Goal: Task Accomplishment & Management: Use online tool/utility

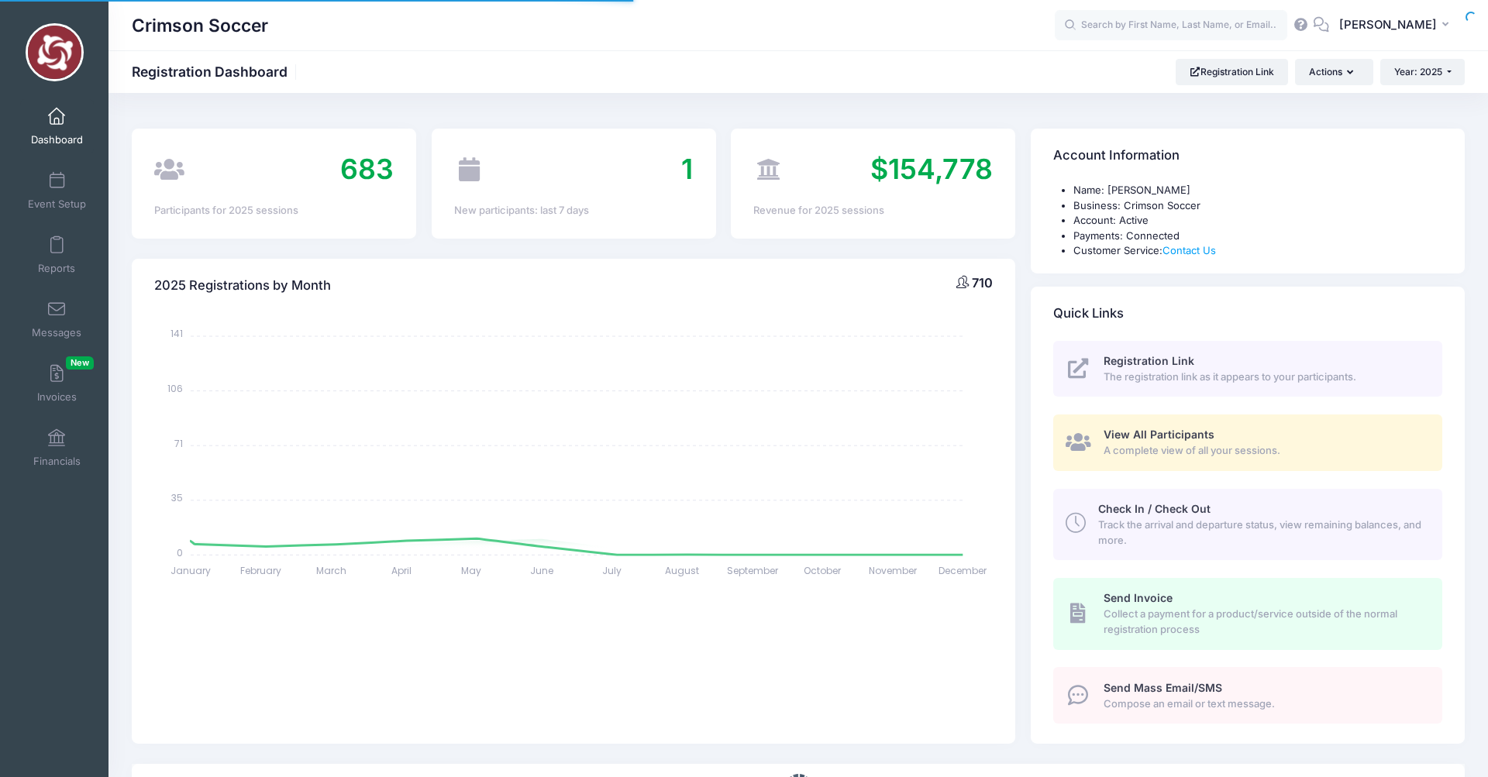
select select
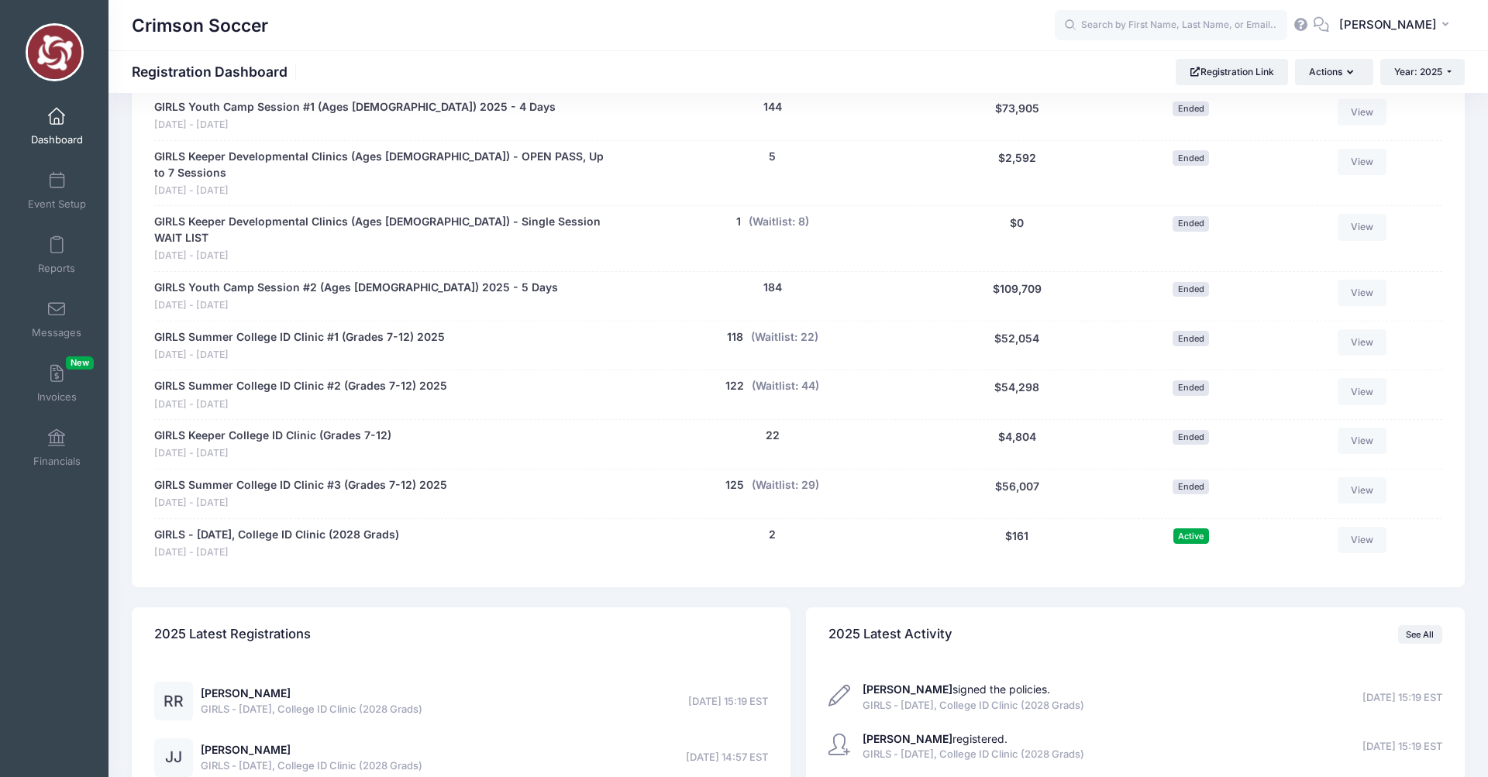
scroll to position [1019, 0]
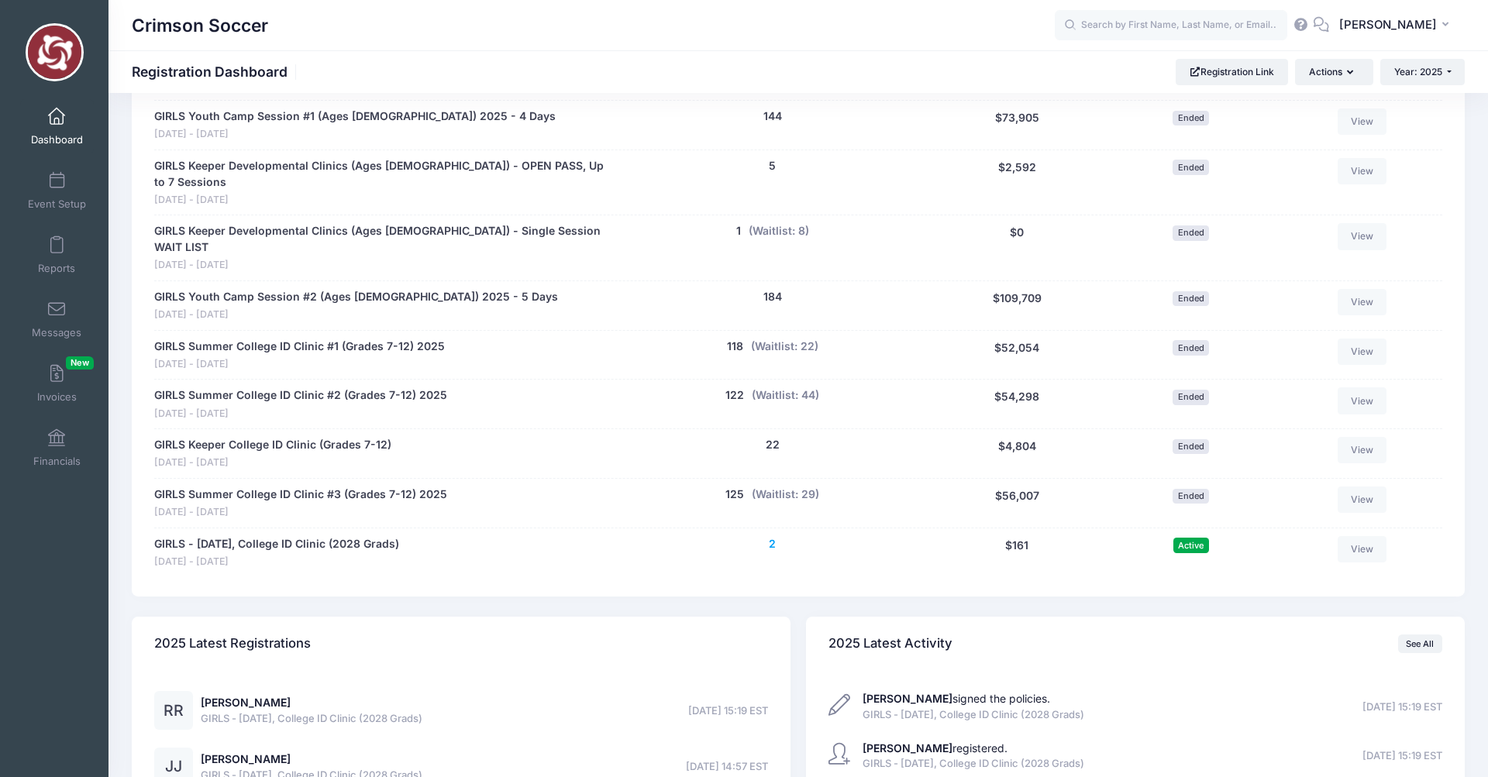
click at [772, 536] on button "2" at bounding box center [772, 544] width 7 height 16
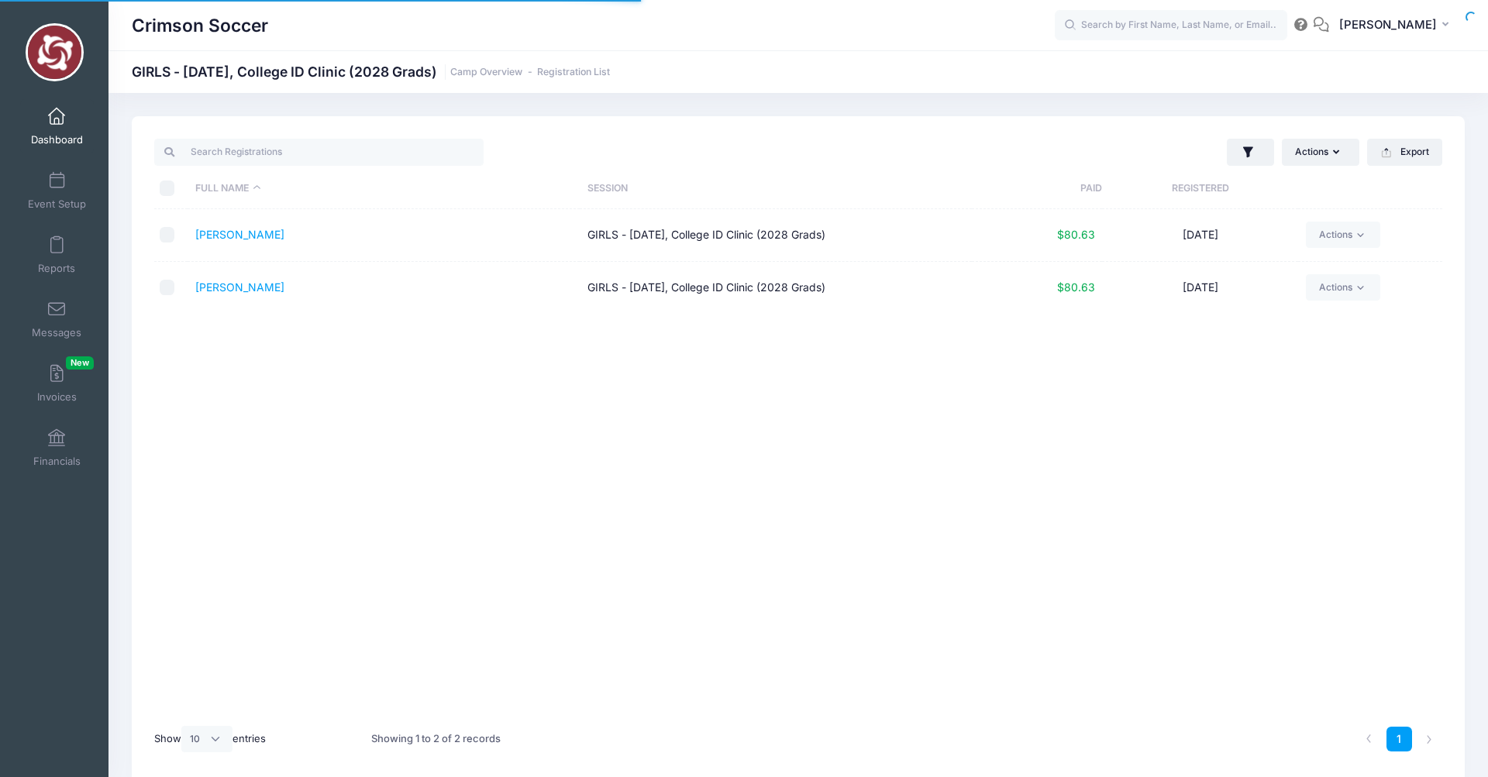
select select "10"
click at [53, 125] on link "Dashboard" at bounding box center [57, 126] width 74 height 54
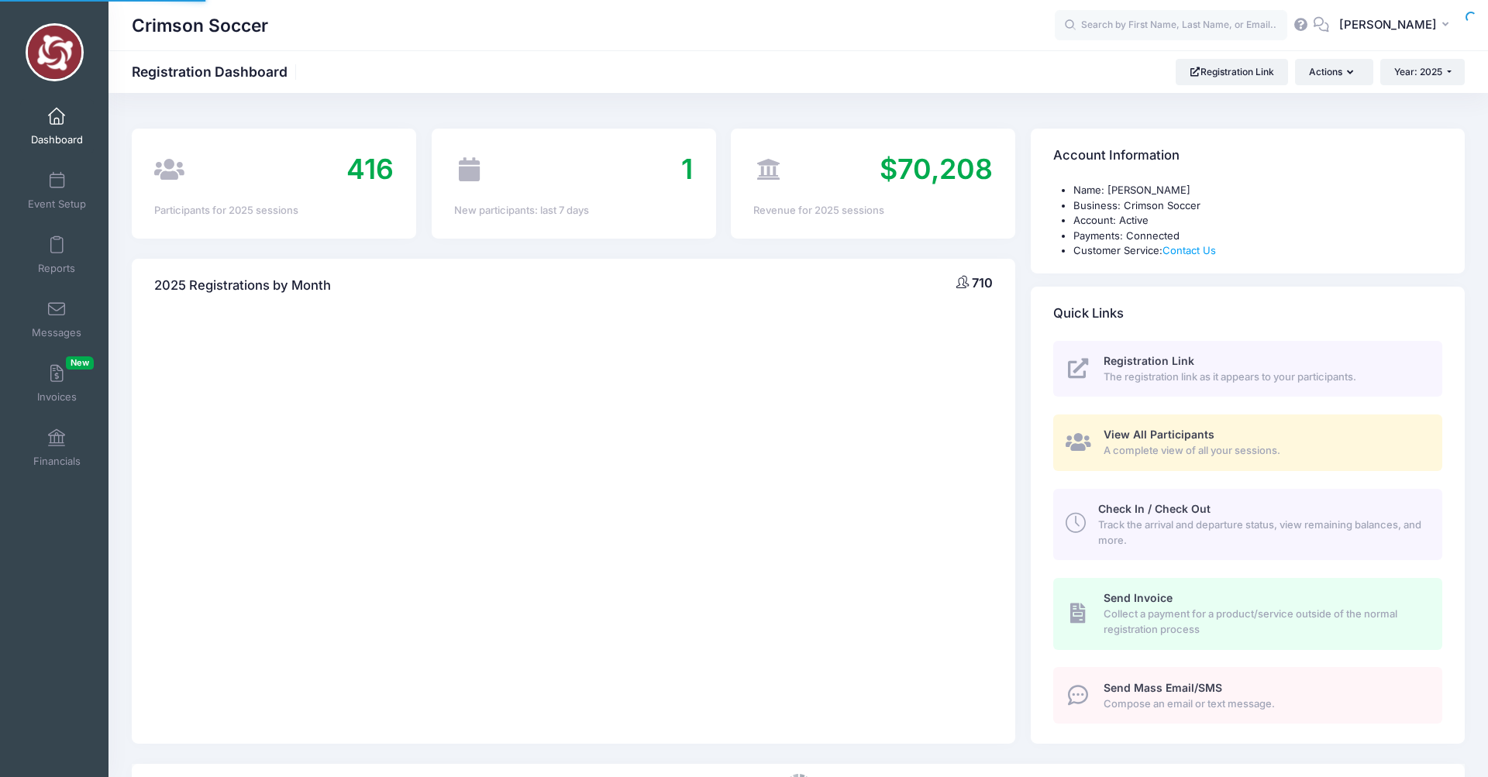
select select
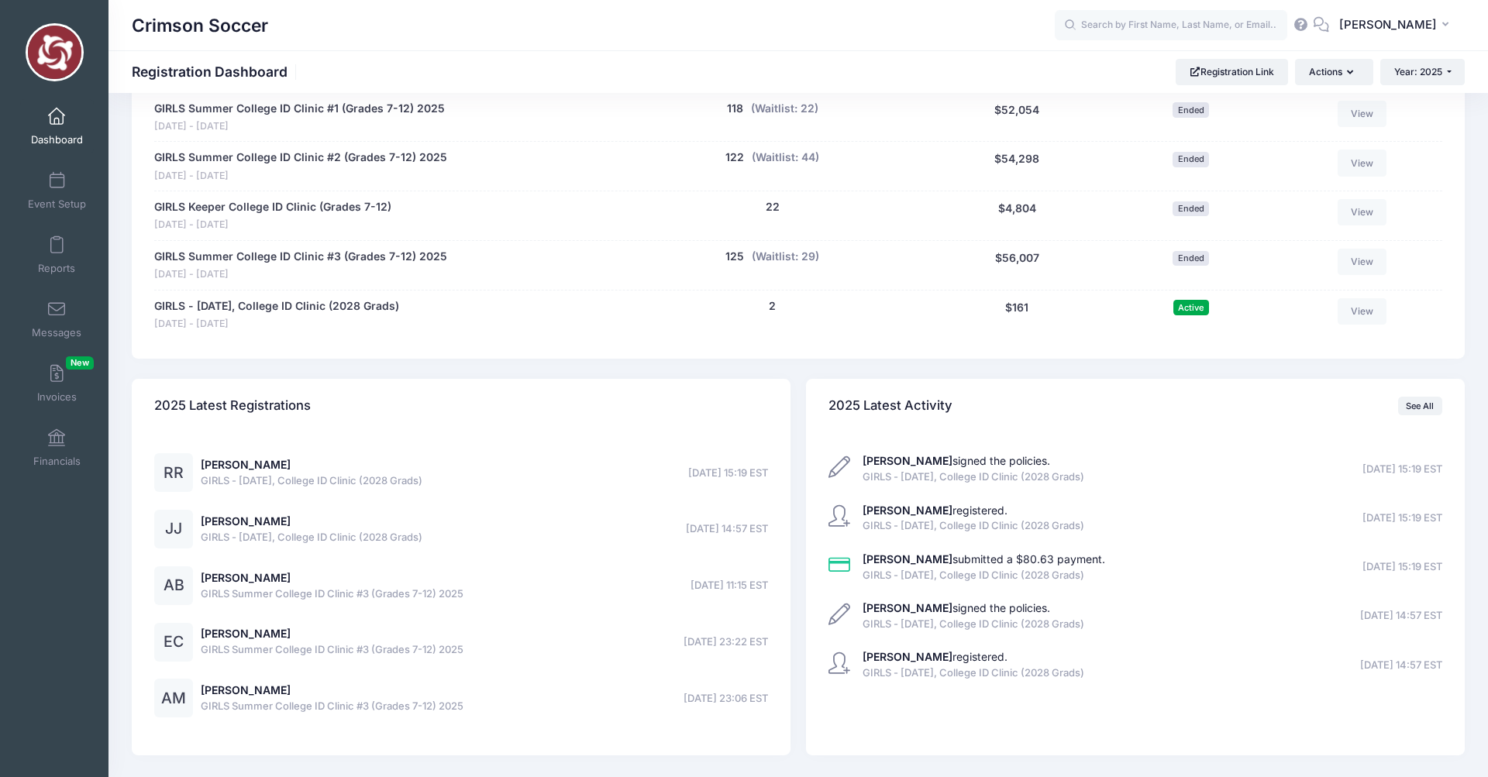
scroll to position [1262, 0]
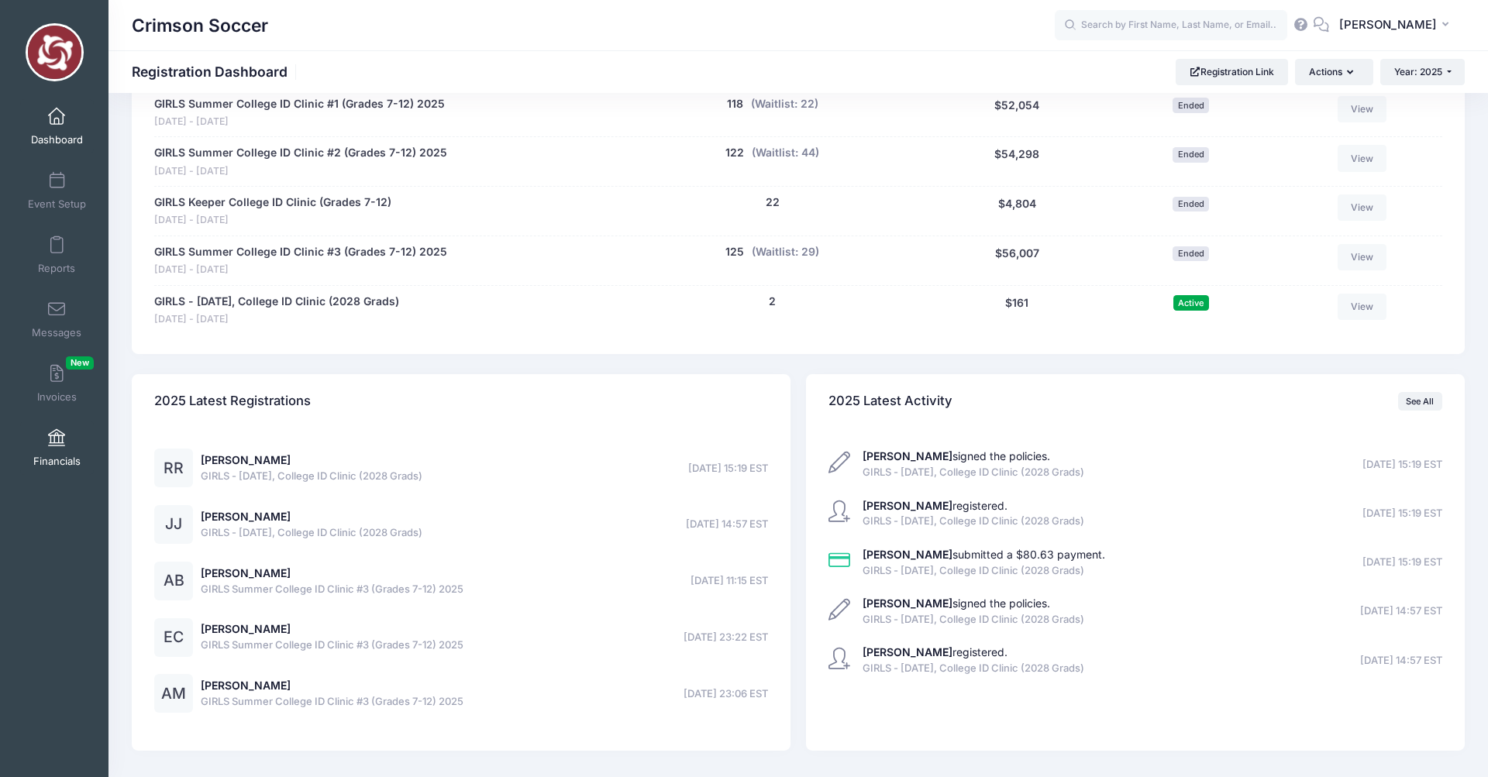
click at [57, 442] on span at bounding box center [57, 438] width 0 height 17
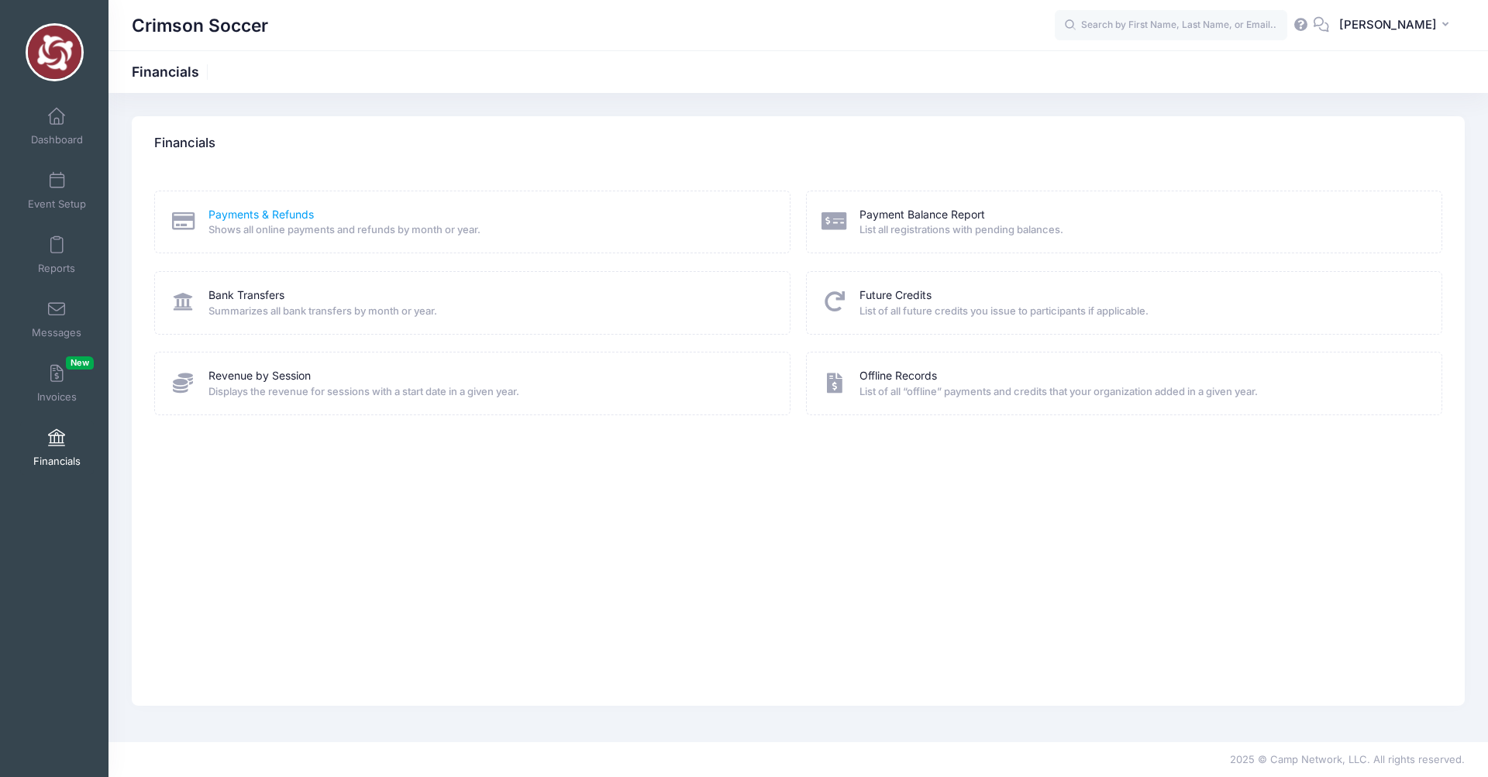
click at [274, 214] on link "Payments & Refunds" at bounding box center [261, 215] width 105 height 16
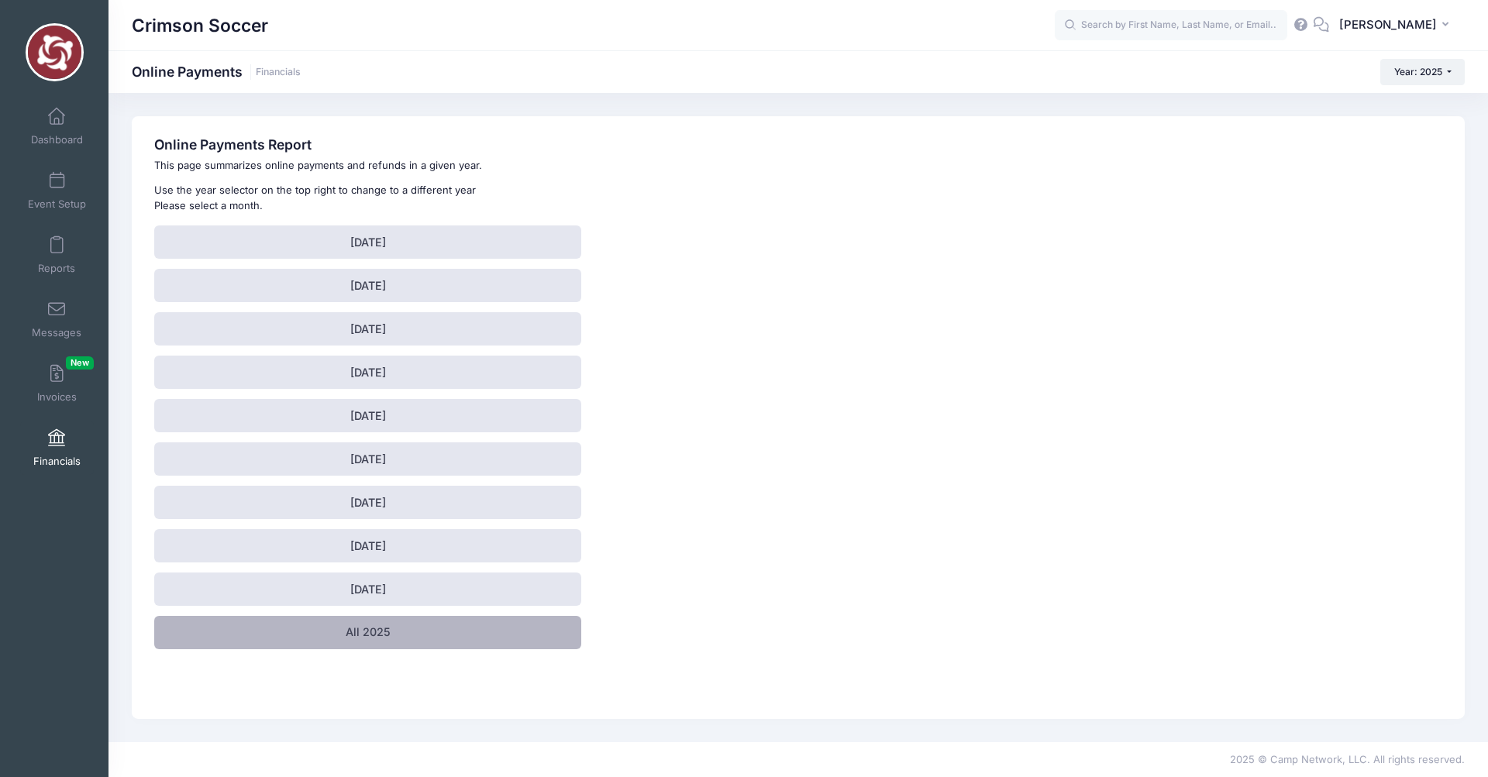
click at [385, 634] on link "All 2025" at bounding box center [367, 632] width 427 height 33
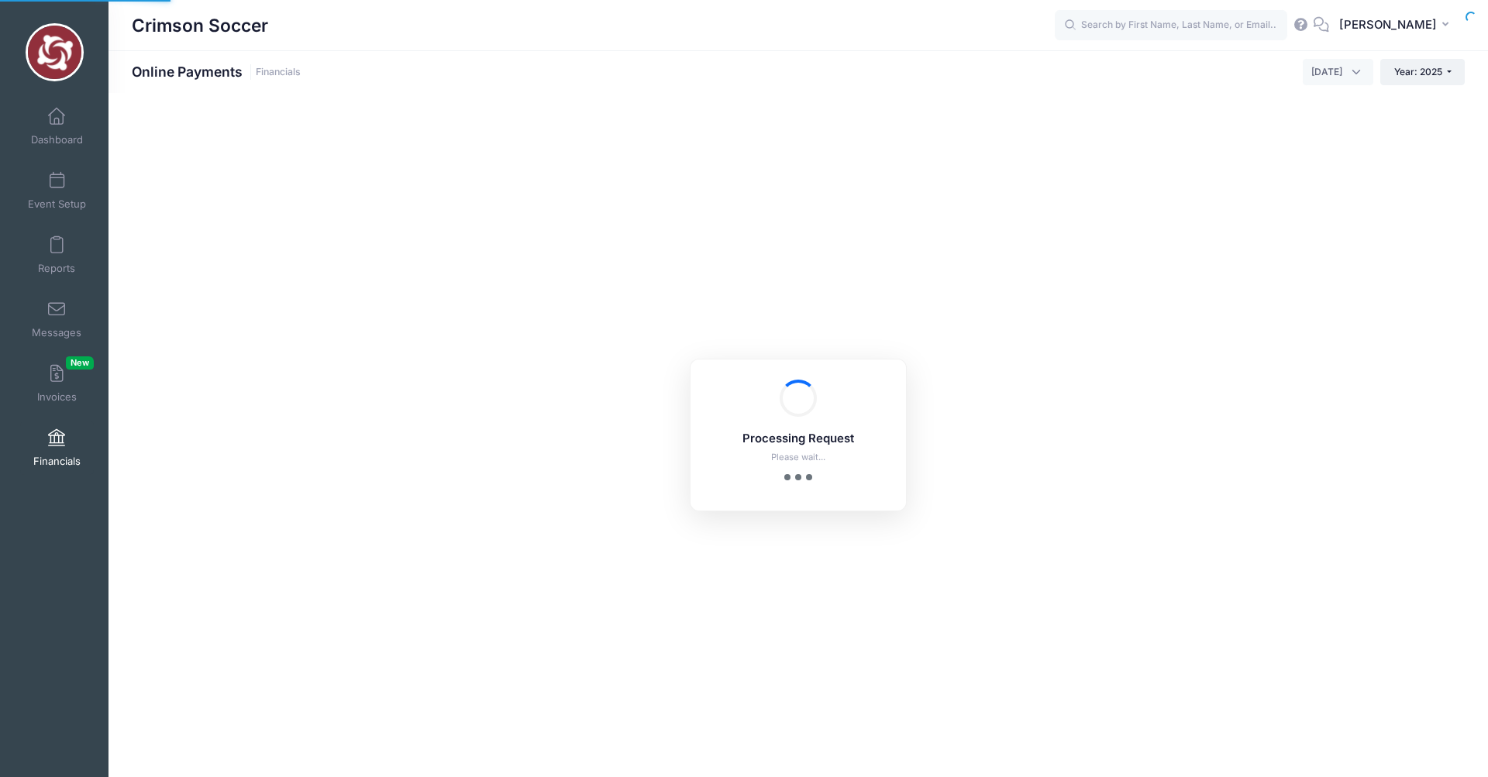
select select "10"
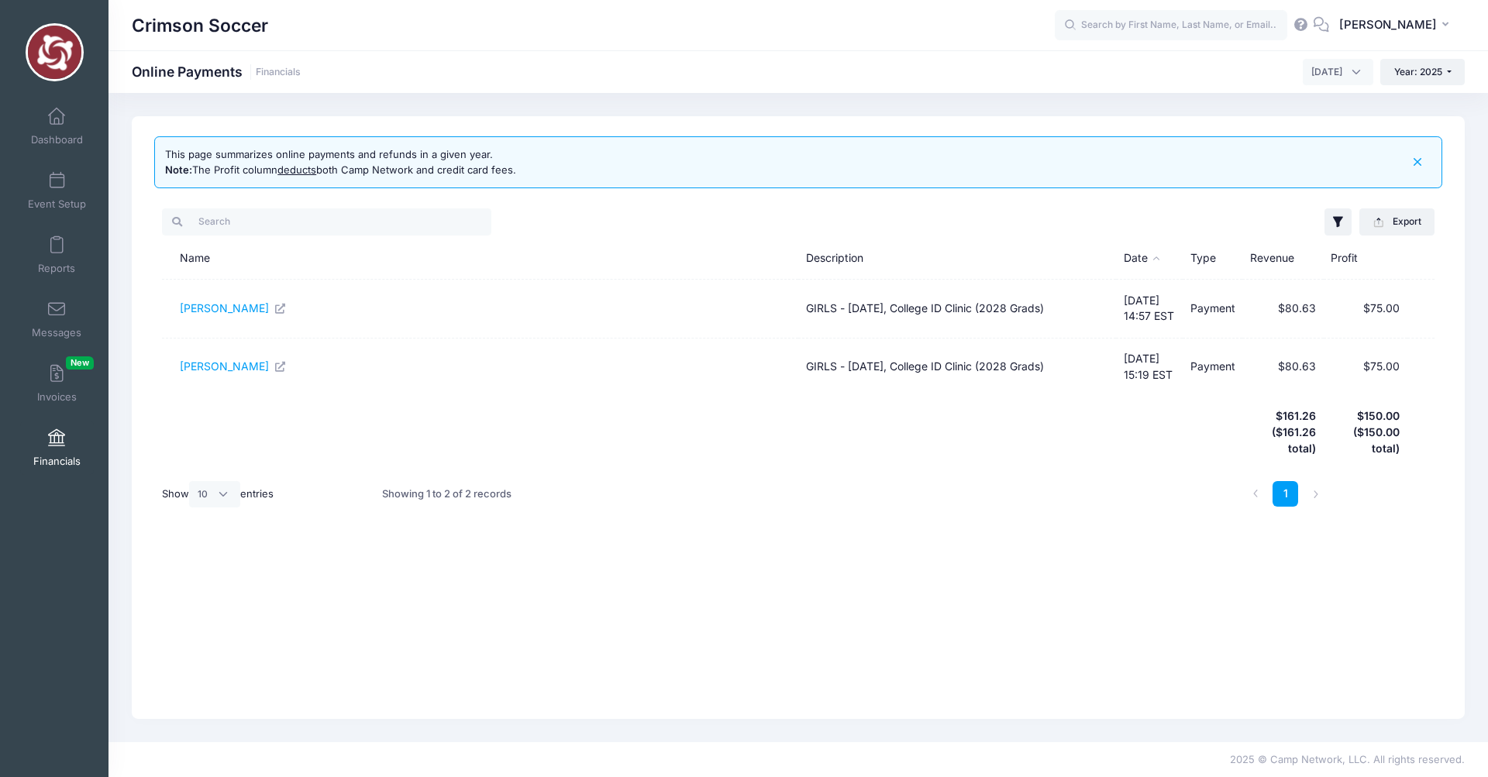
click at [1360, 71] on span "September 2025" at bounding box center [1338, 72] width 71 height 26
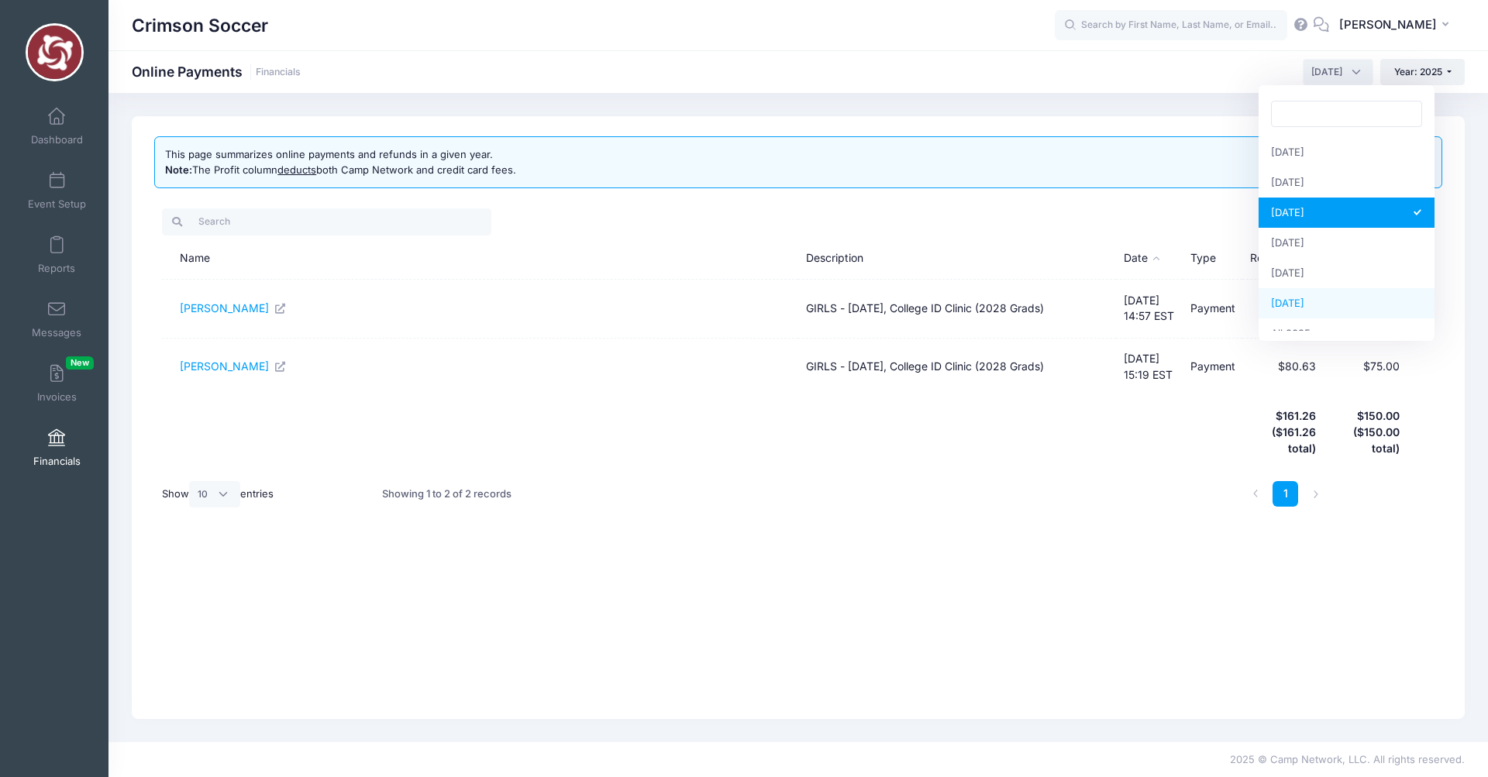
scroll to position [199, 0]
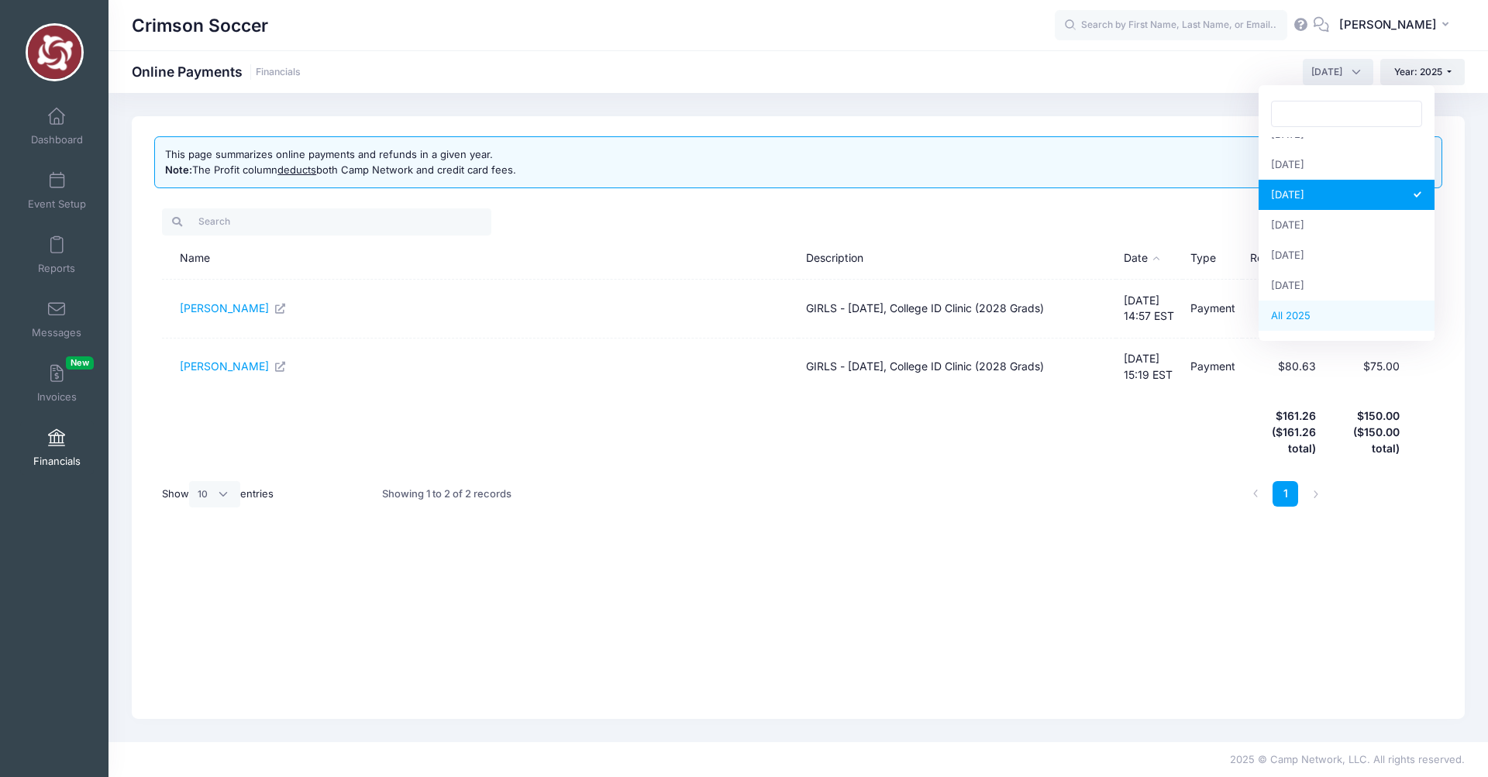
select select
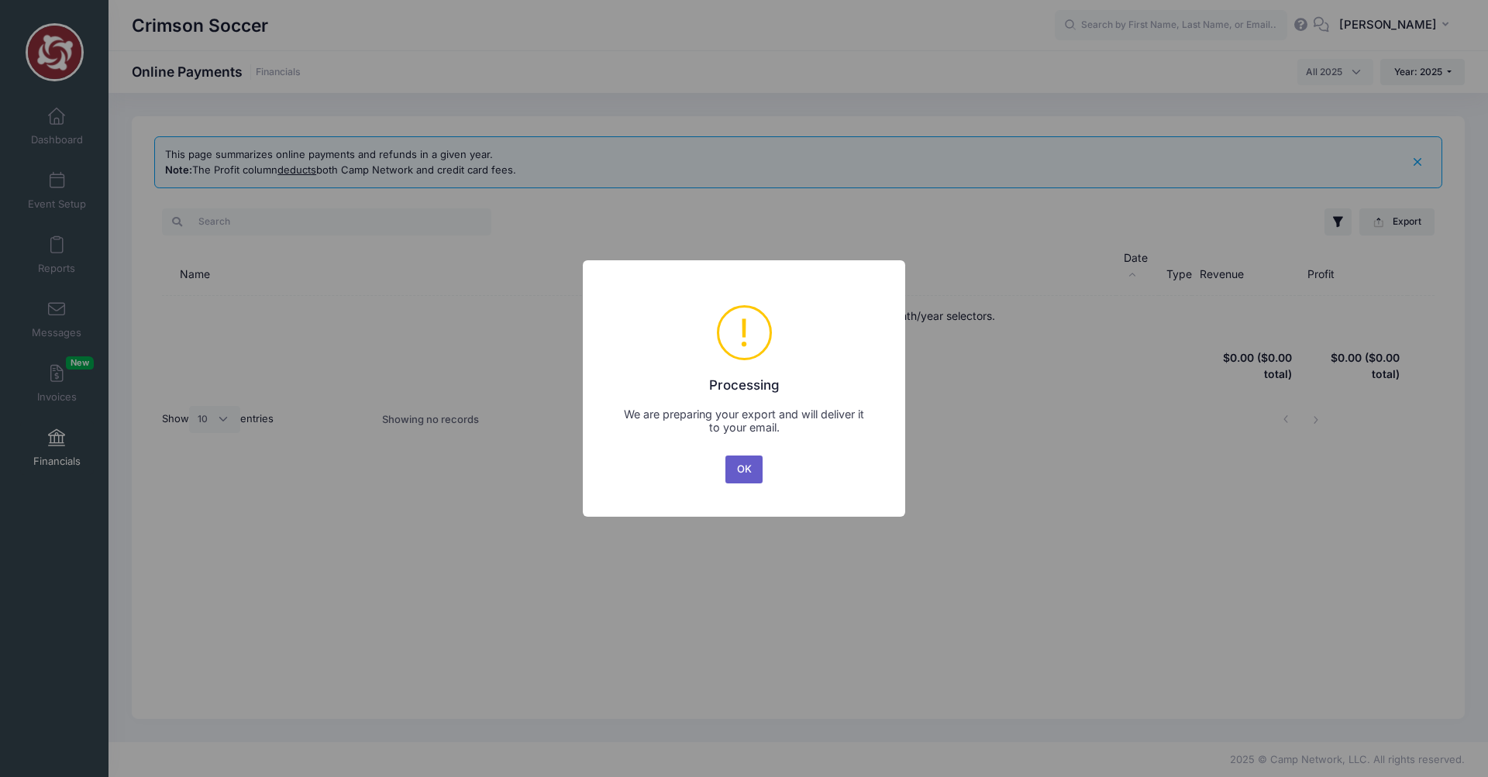
click at [743, 472] on button "OK" at bounding box center [744, 470] width 37 height 28
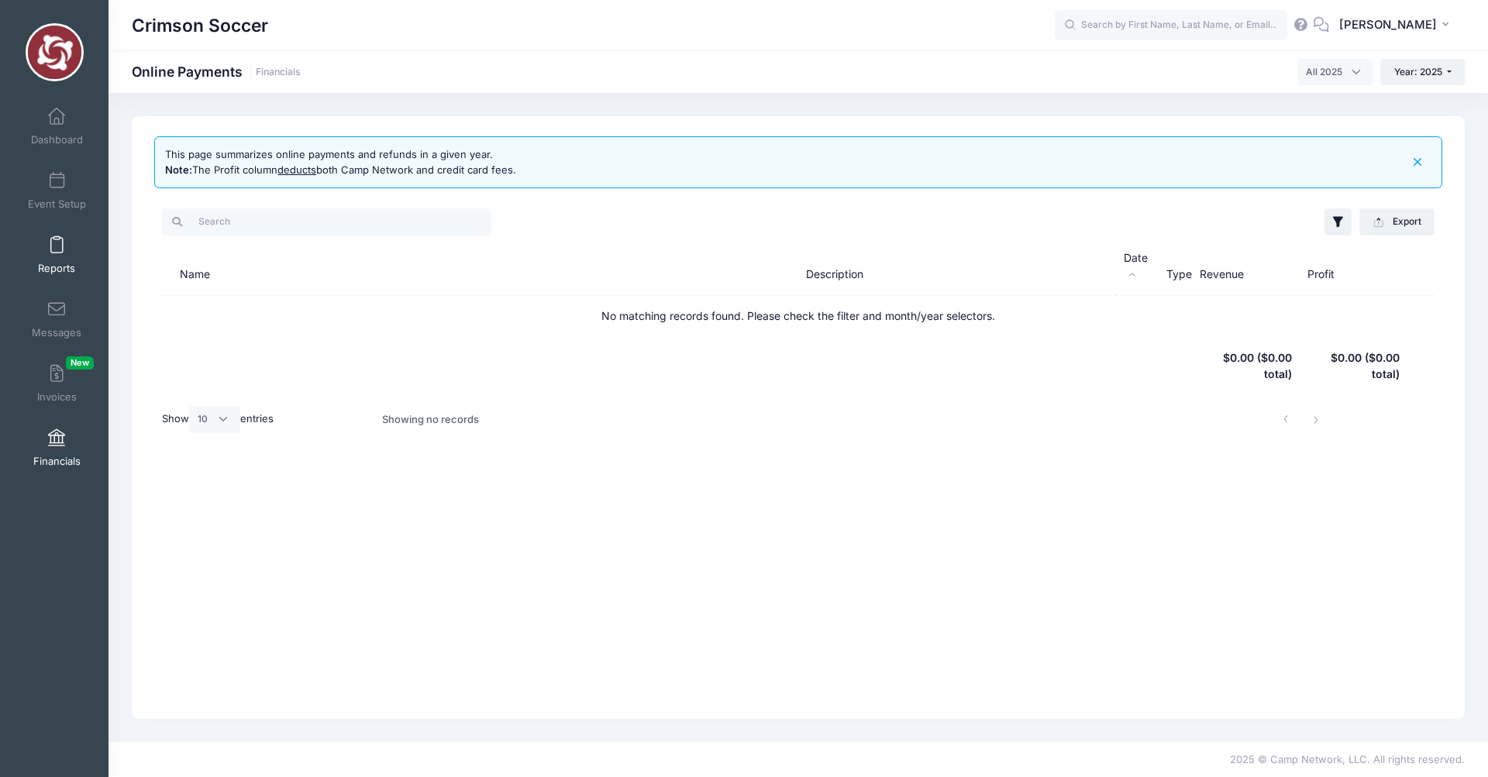
click at [57, 249] on span at bounding box center [57, 245] width 0 height 17
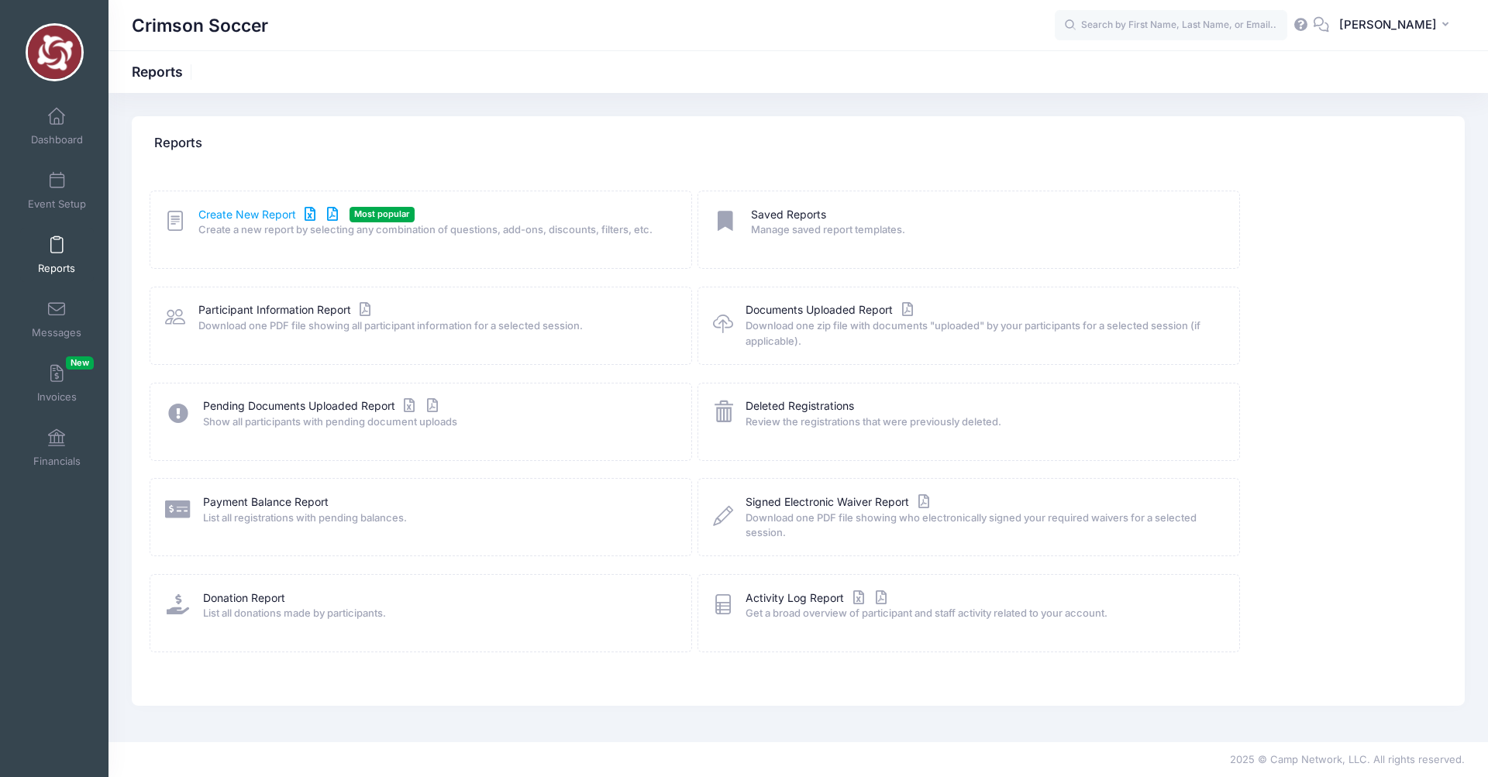
click at [250, 215] on link "Create New Report" at bounding box center [270, 215] width 144 height 16
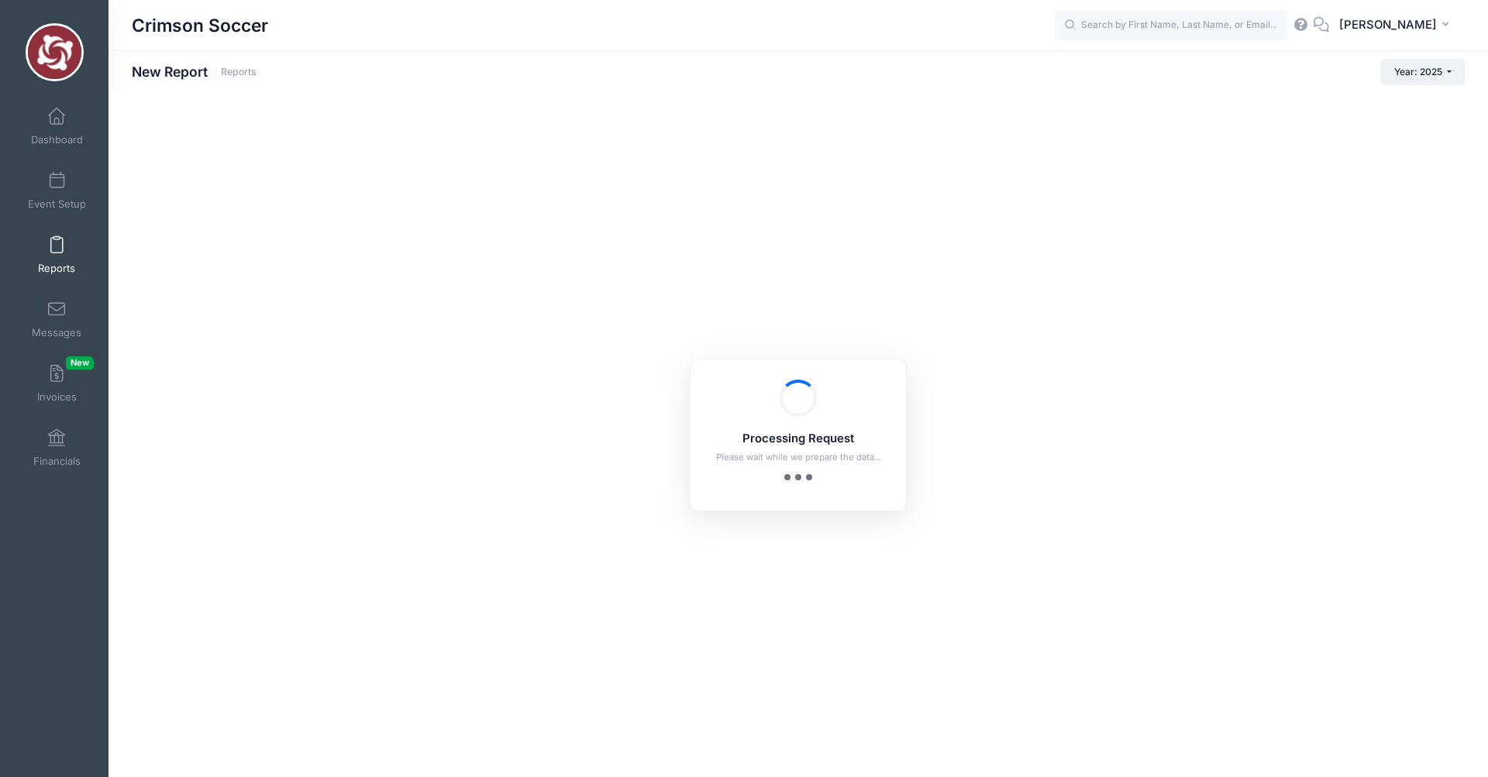
checkbox input "true"
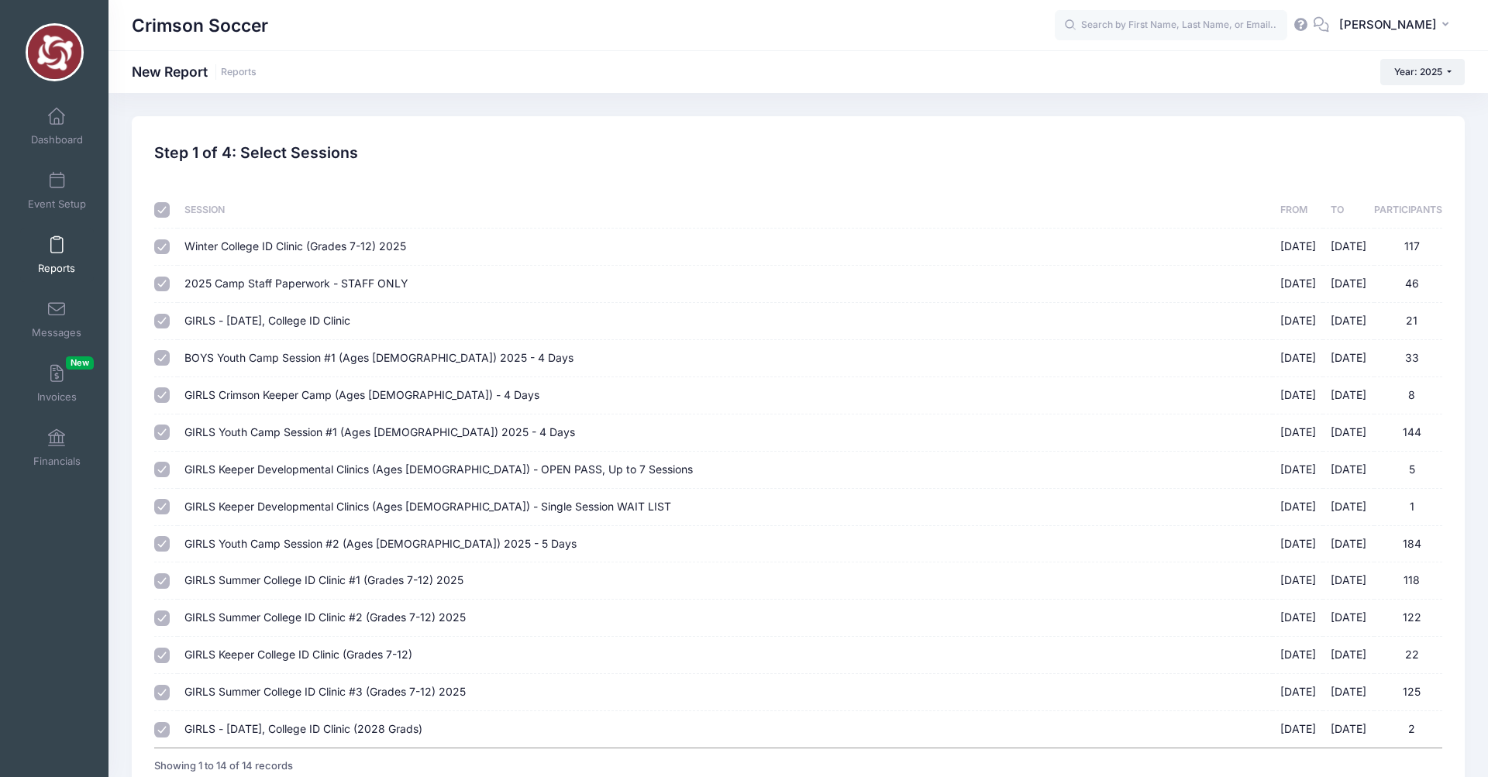
click at [160, 249] on input "Winter College ID Clinic (Grades 7-12) 2025 01/17/2025 - 01/18/2025 117" at bounding box center [162, 248] width 16 height 16
checkbox input "false"
click at [164, 281] on input "2025 Camp Staff Paperwork - STAFF ONLY 05/01/2025 - 08/01/2025 46" at bounding box center [162, 285] width 16 height 16
checkbox input "false"
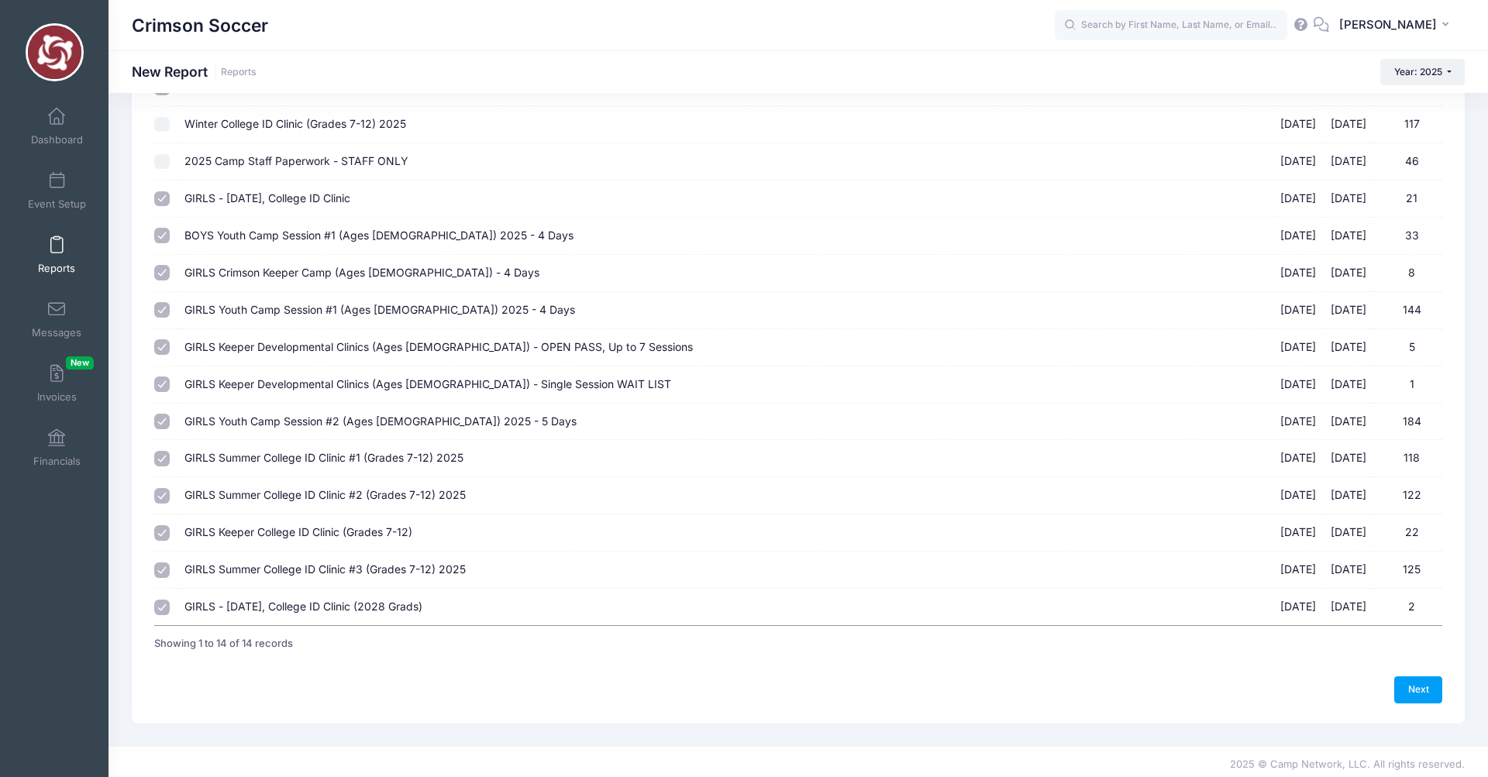
scroll to position [127, 0]
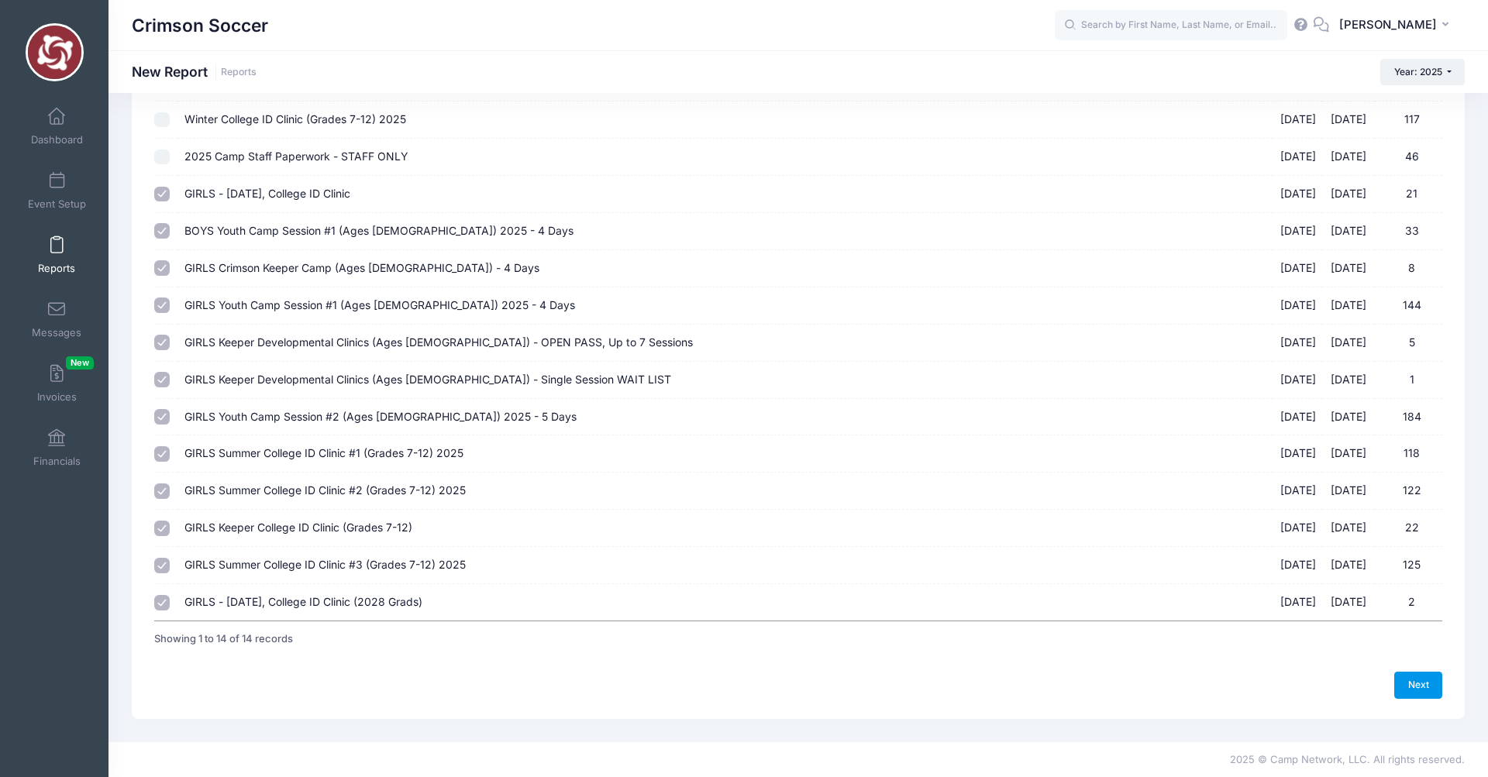
click at [1420, 684] on link "Next" at bounding box center [1419, 685] width 48 height 26
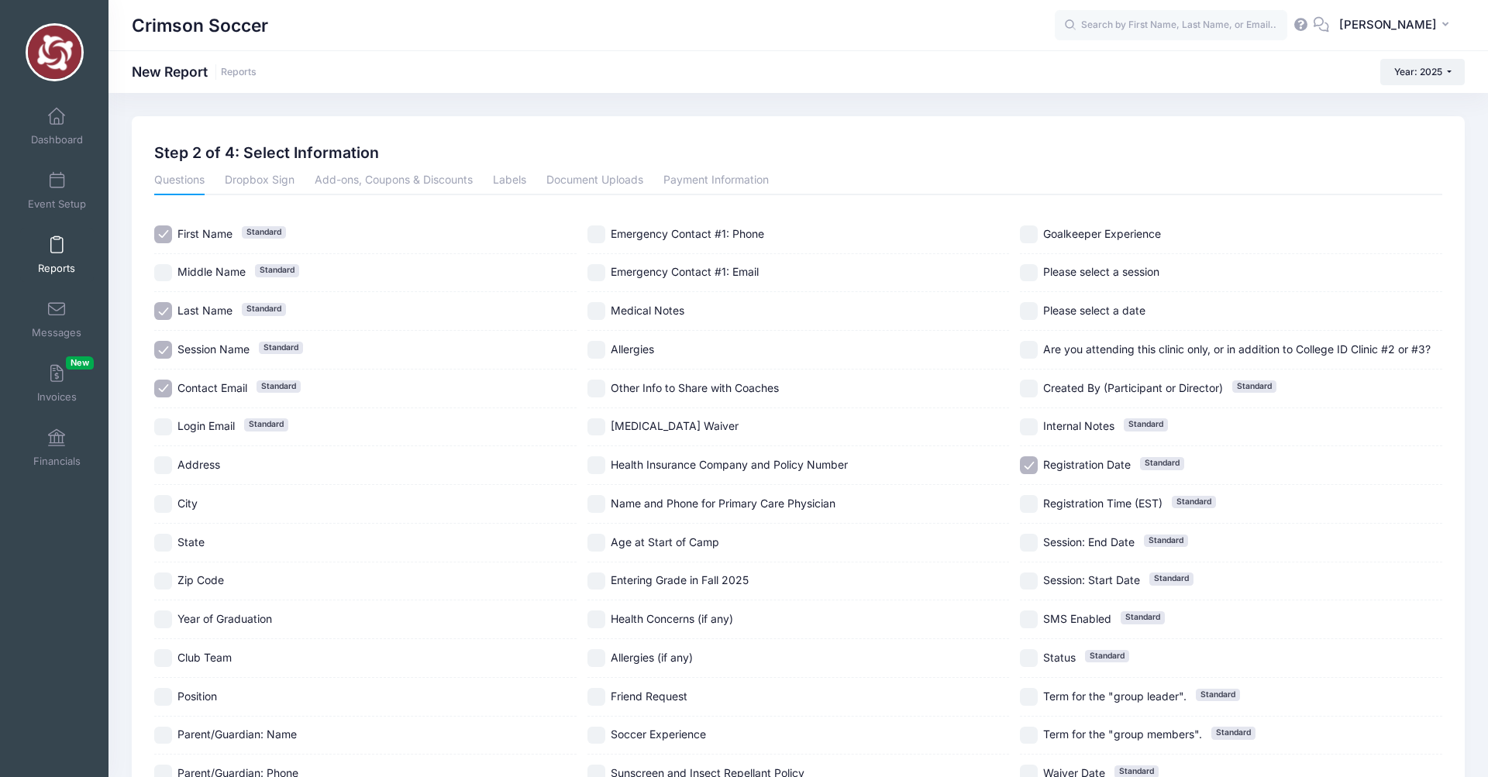
click at [163, 387] on input "Contact Email Standard" at bounding box center [163, 389] width 18 height 18
checkbox input "false"
click at [701, 184] on link "Payment Information" at bounding box center [716, 181] width 105 height 28
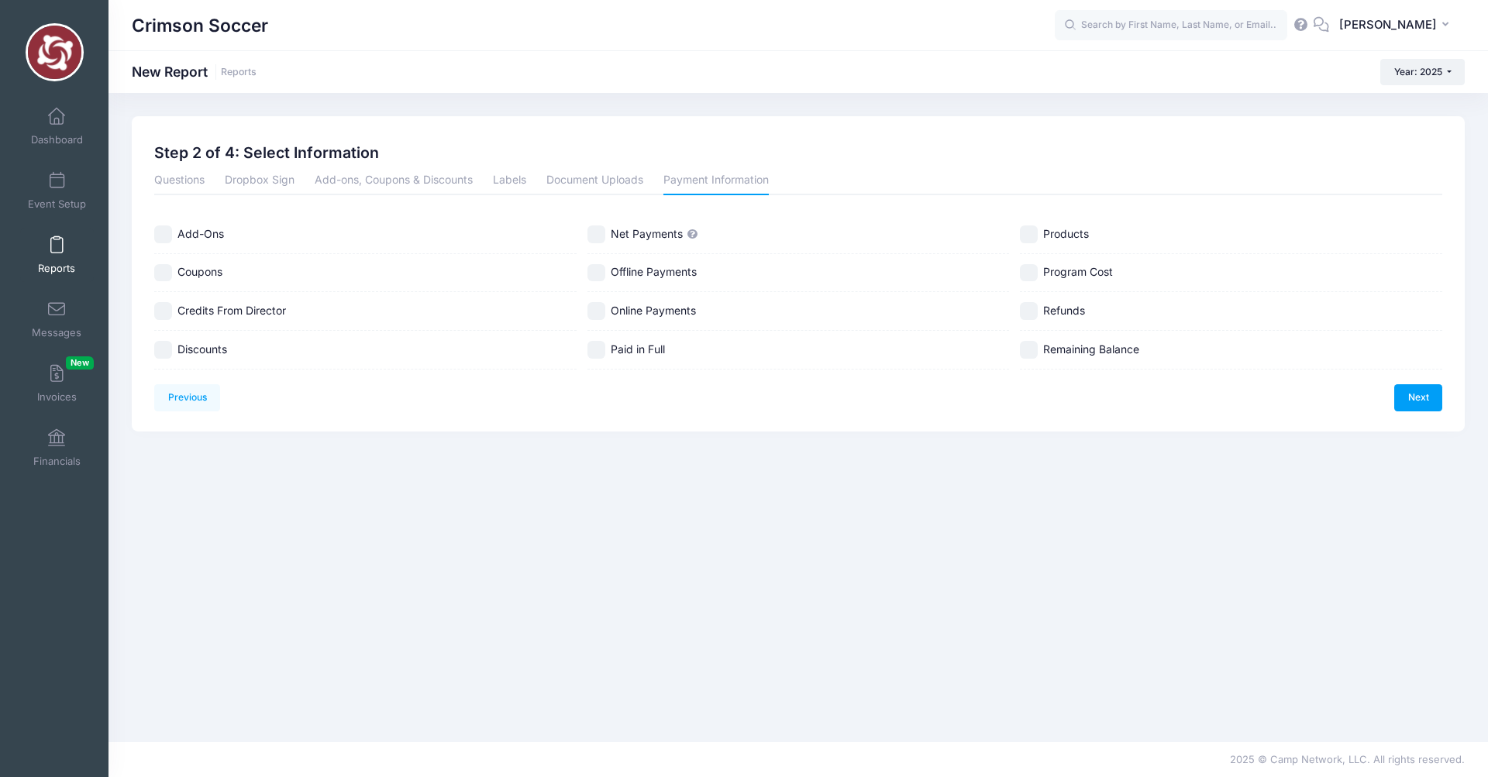
click at [165, 350] on input "Discounts" at bounding box center [163, 350] width 18 height 18
checkbox input "true"
click at [160, 311] on input "Credits From Director" at bounding box center [163, 311] width 18 height 18
checkbox input "true"
click at [162, 274] on input "Coupons" at bounding box center [163, 273] width 18 height 18
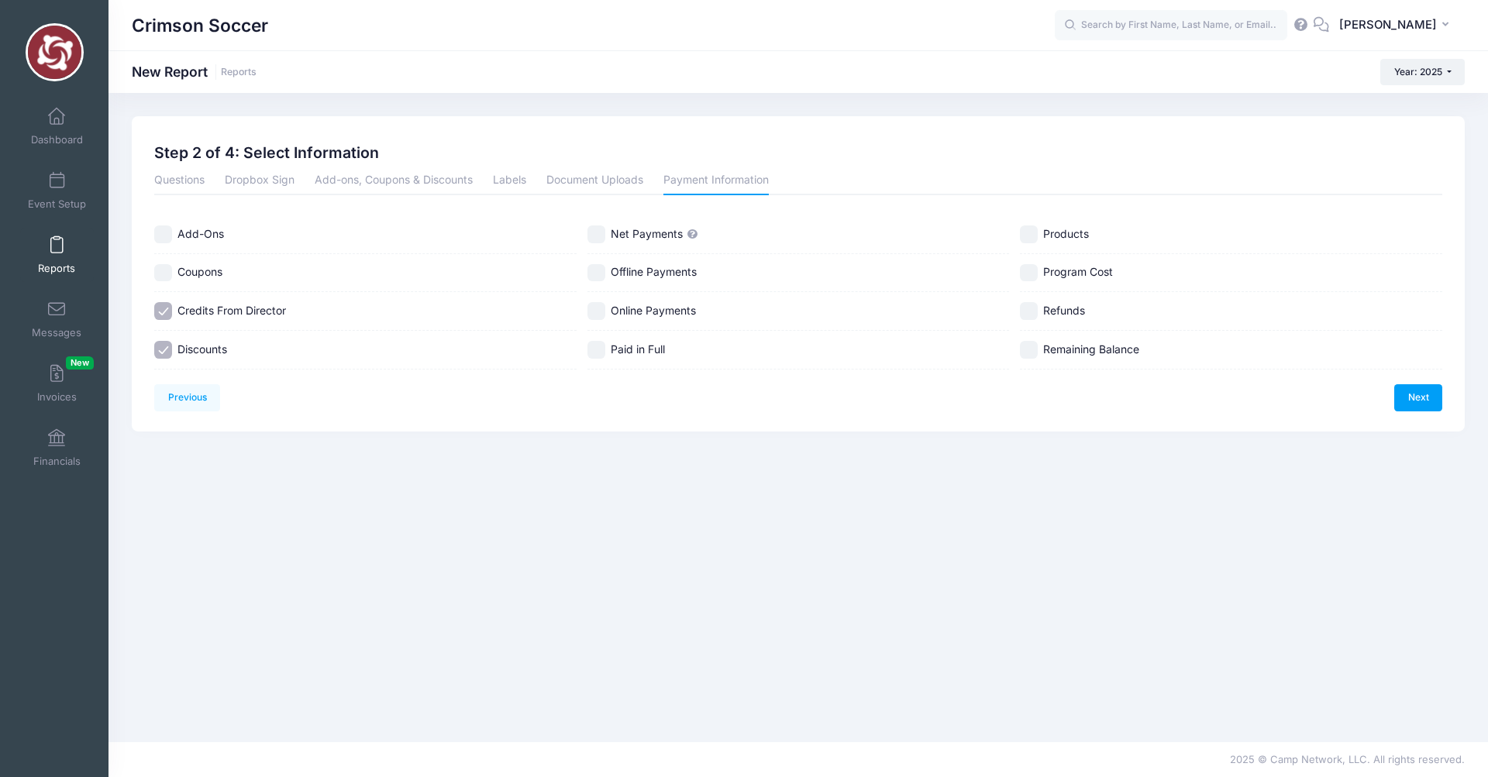
checkbox input "true"
click at [597, 236] on input "Net Payments" at bounding box center [597, 235] width 18 height 18
checkbox input "true"
click at [598, 315] on input "Online Payments" at bounding box center [597, 311] width 18 height 18
checkbox input "true"
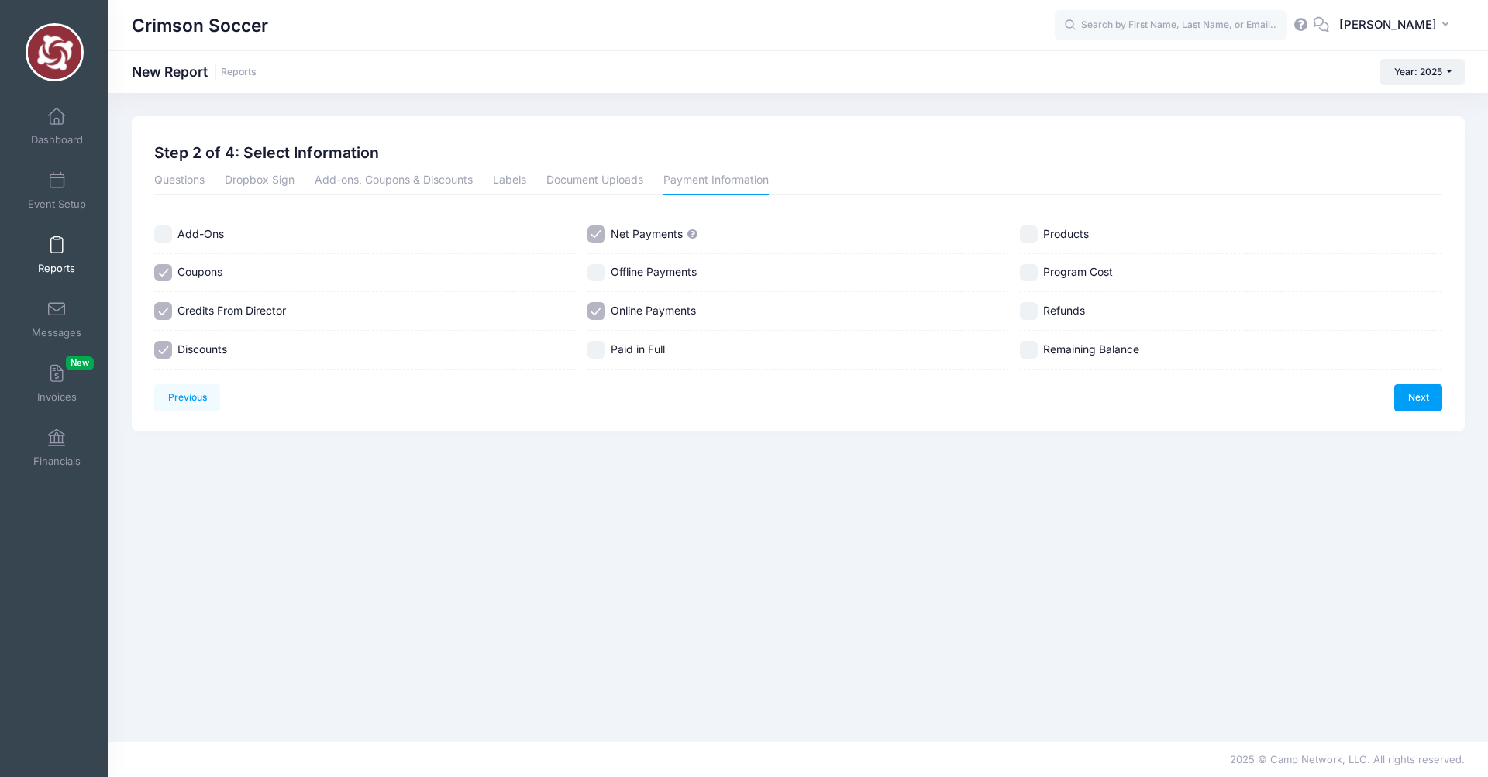
click at [1030, 315] on input "Refunds" at bounding box center [1029, 311] width 18 height 18
checkbox input "true"
click at [1033, 350] on input "Remaining Balance" at bounding box center [1029, 350] width 18 height 18
checkbox input "true"
click at [1028, 274] on input "Program Cost" at bounding box center [1029, 273] width 18 height 18
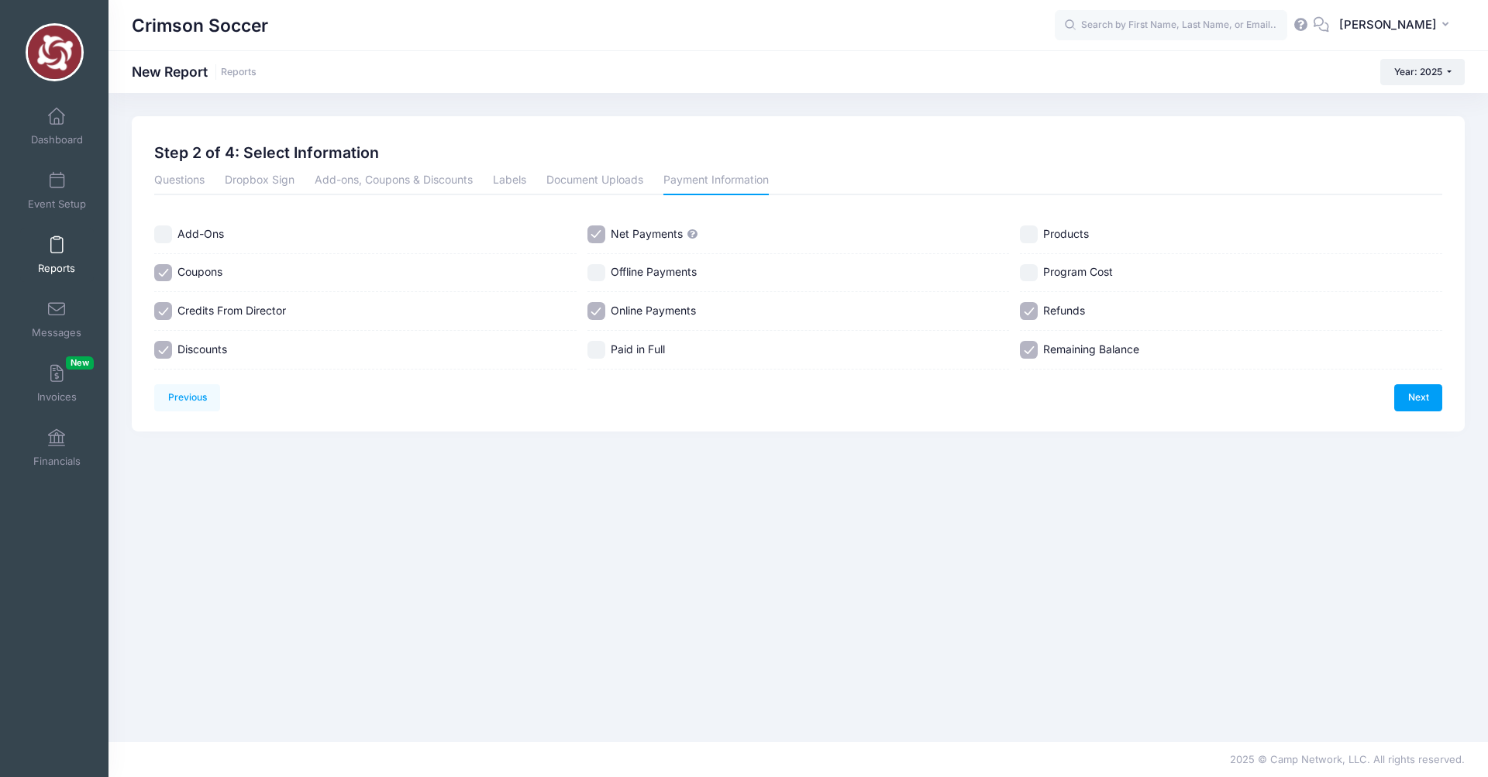
checkbox input "true"
click at [599, 350] on input "Paid in Full" at bounding box center [597, 350] width 18 height 18
checkbox input "true"
click at [1421, 400] on link "Next" at bounding box center [1419, 397] width 48 height 26
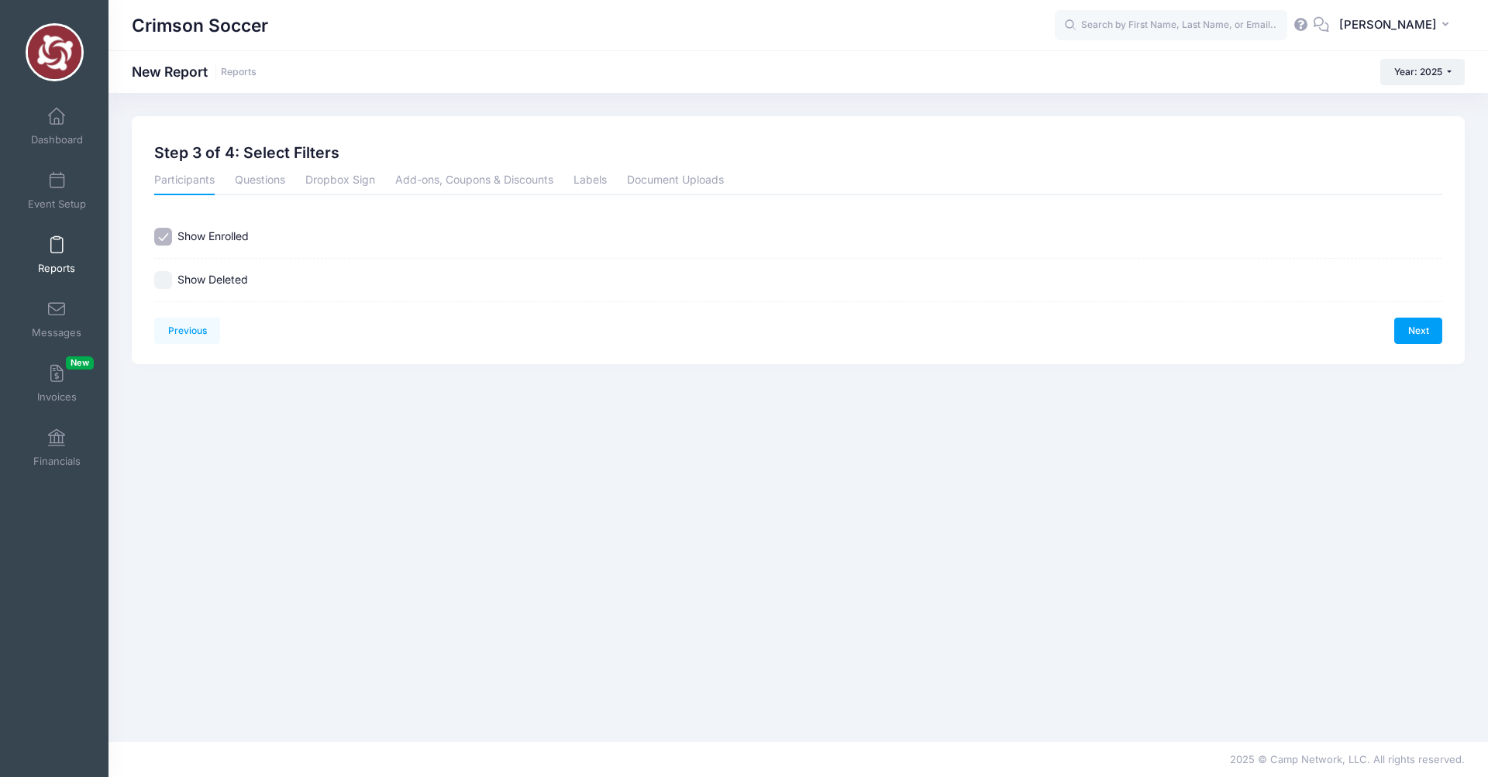
click at [163, 283] on input "Show Deleted" at bounding box center [163, 280] width 18 height 18
checkbox input "true"
click at [1423, 324] on link "Next" at bounding box center [1419, 331] width 48 height 26
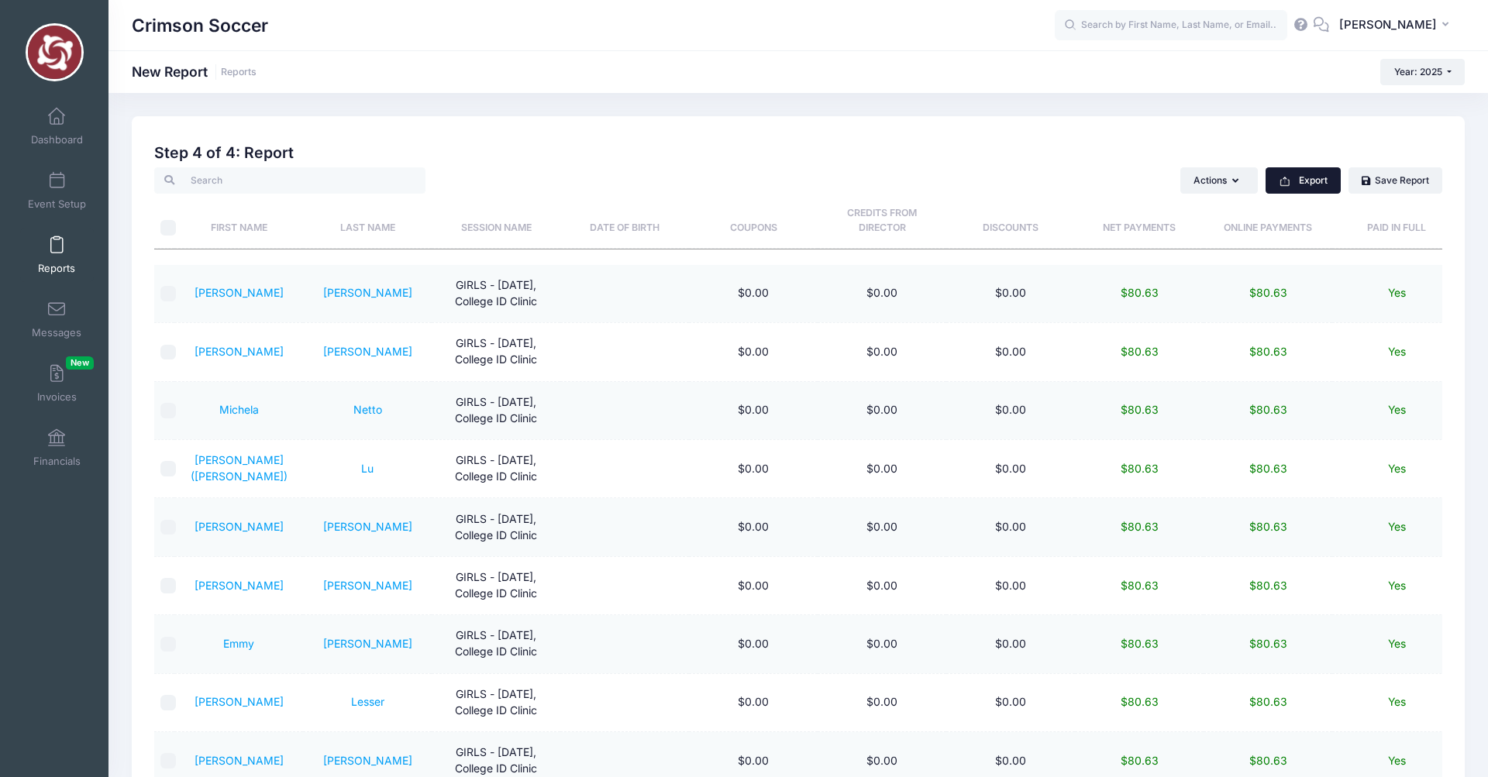
click at [1303, 180] on button "Export" at bounding box center [1303, 180] width 75 height 26
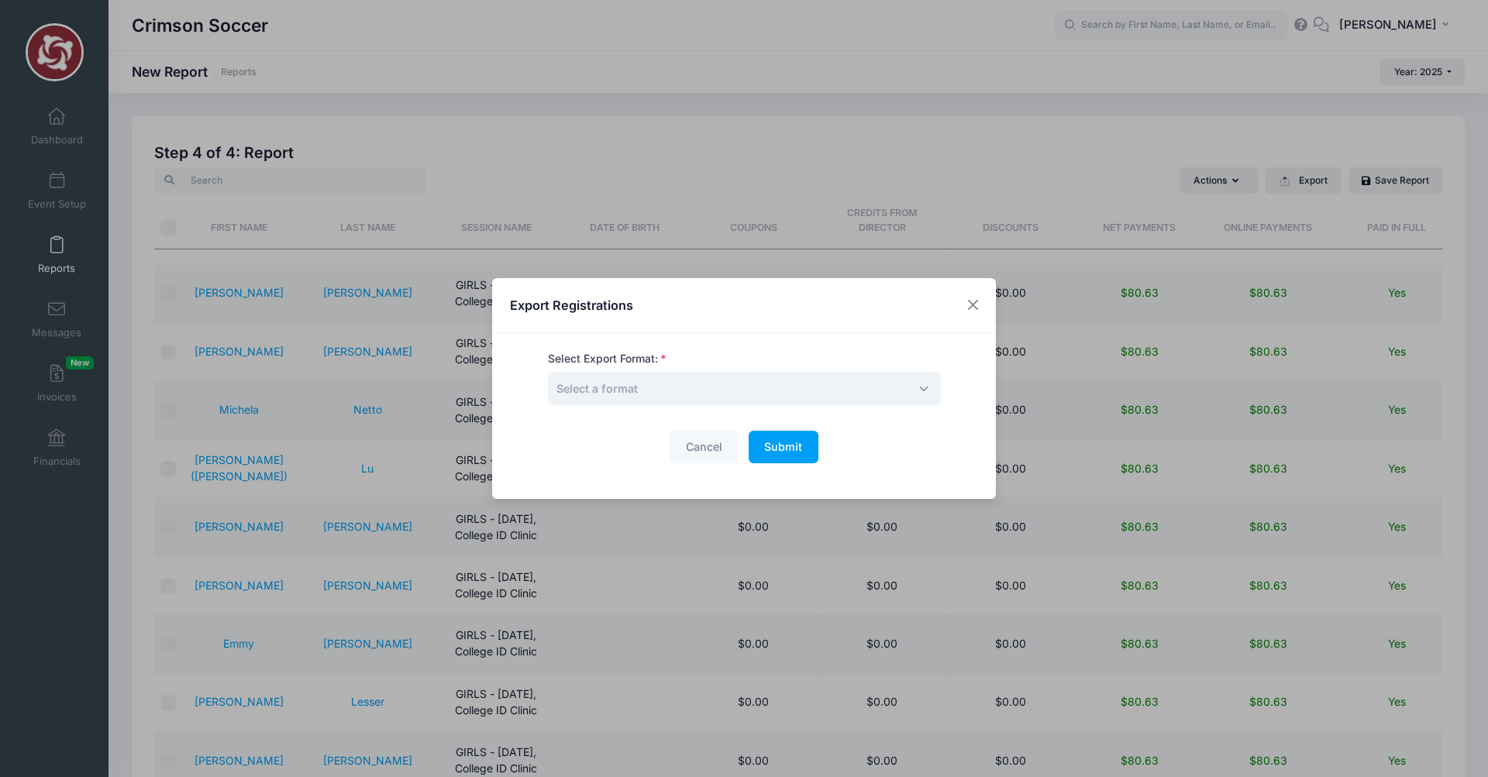
click at [651, 386] on span "Select a format" at bounding box center [744, 388] width 393 height 33
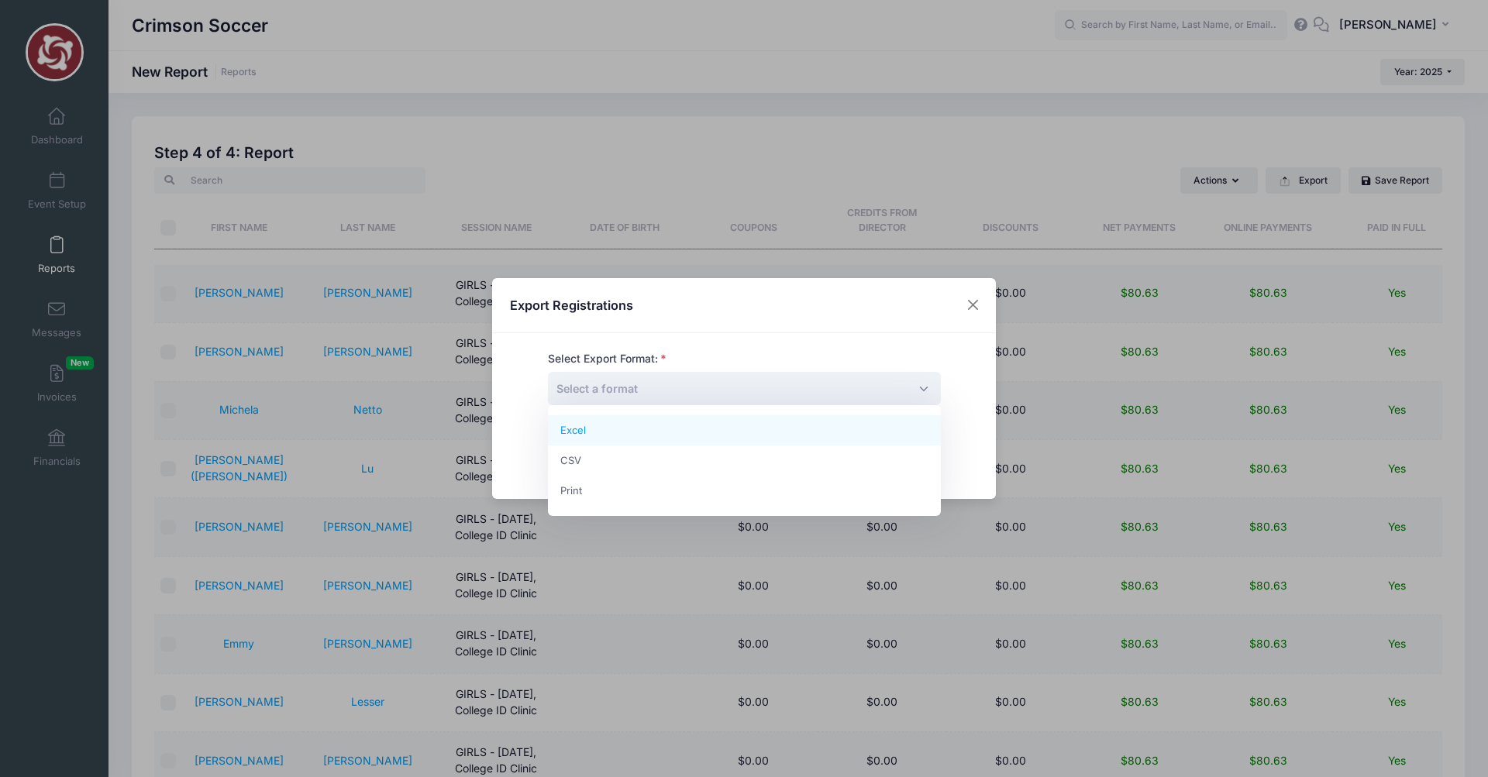
select select "excel"
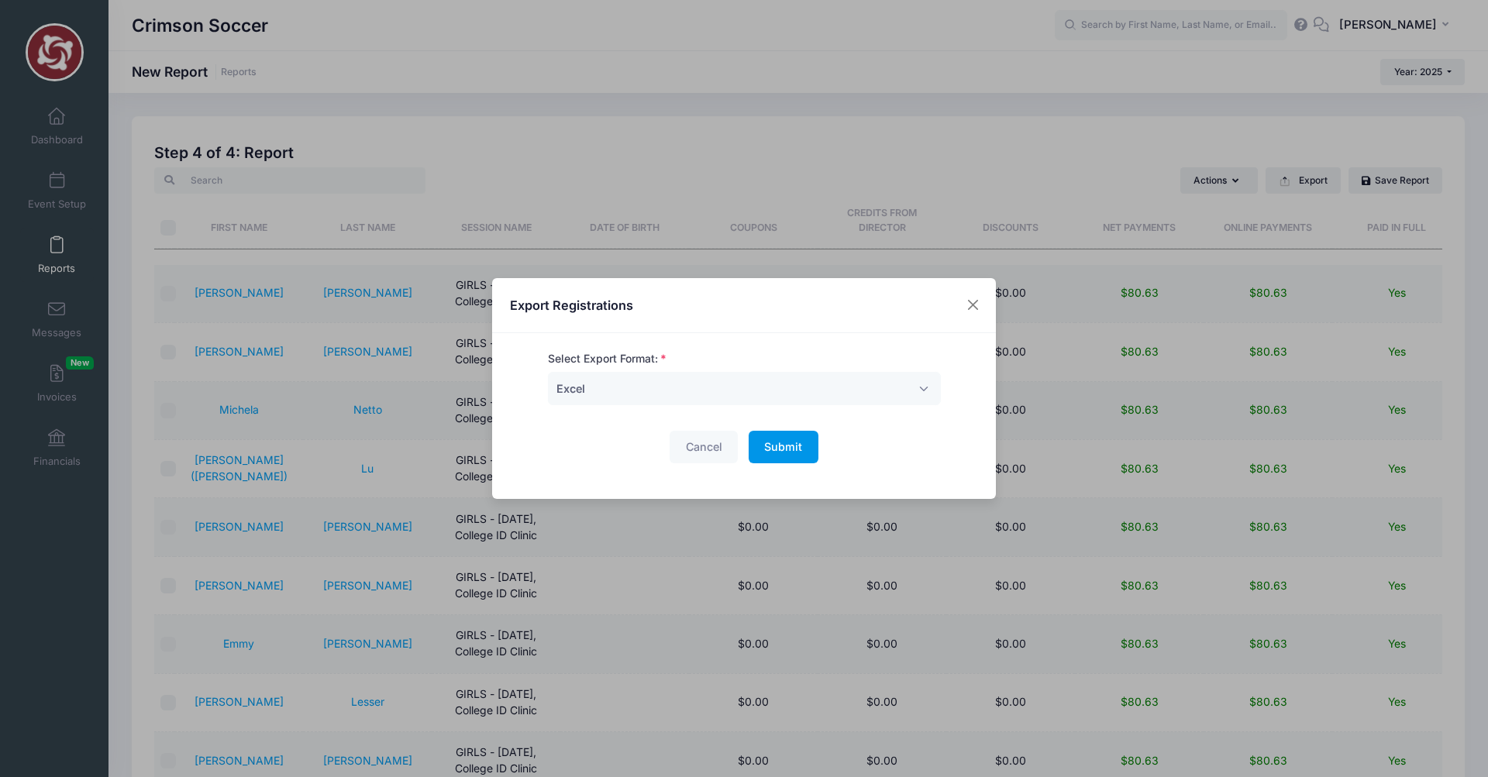
click at [776, 445] on span "Submit" at bounding box center [783, 446] width 38 height 13
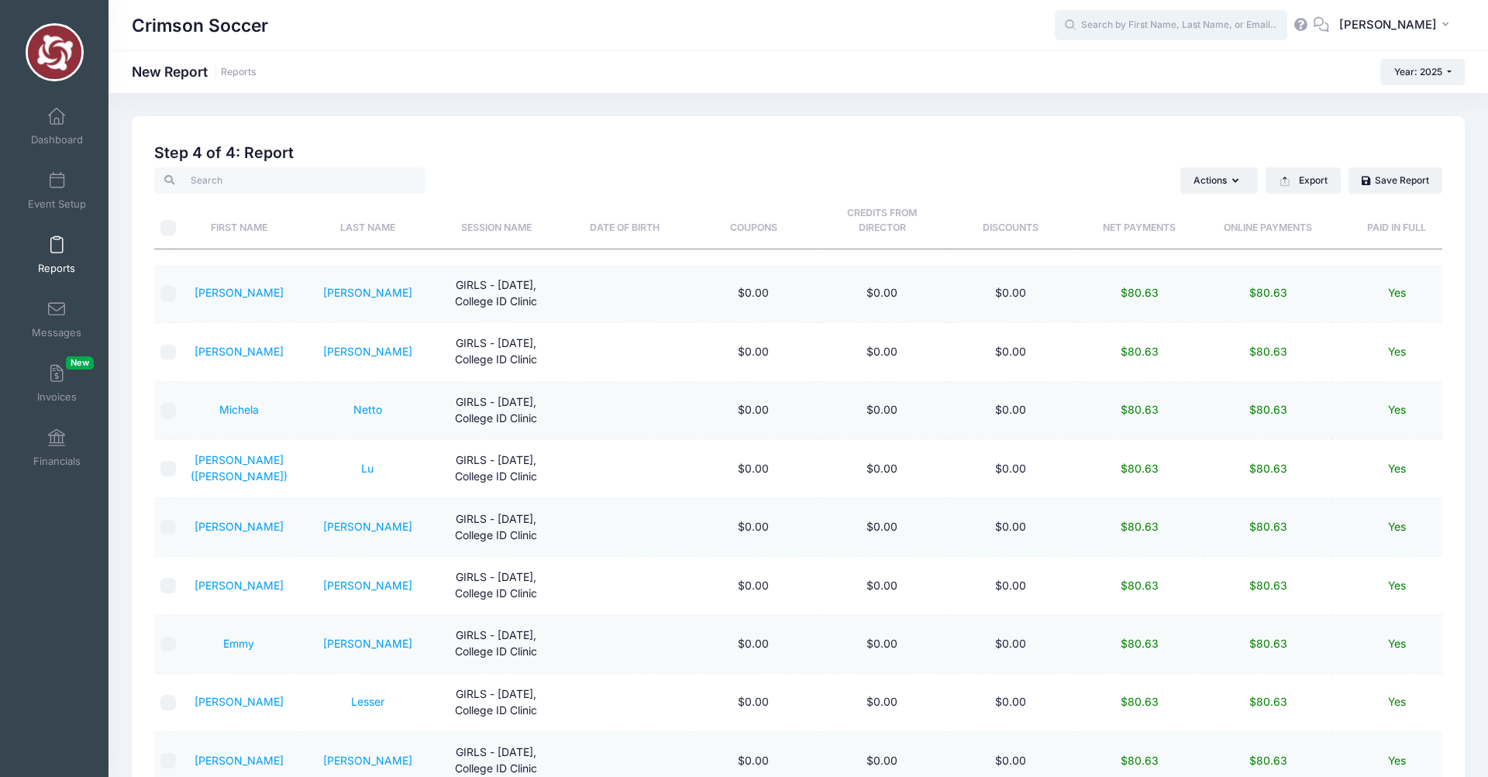
click at [1153, 31] on input "text" at bounding box center [1171, 25] width 233 height 31
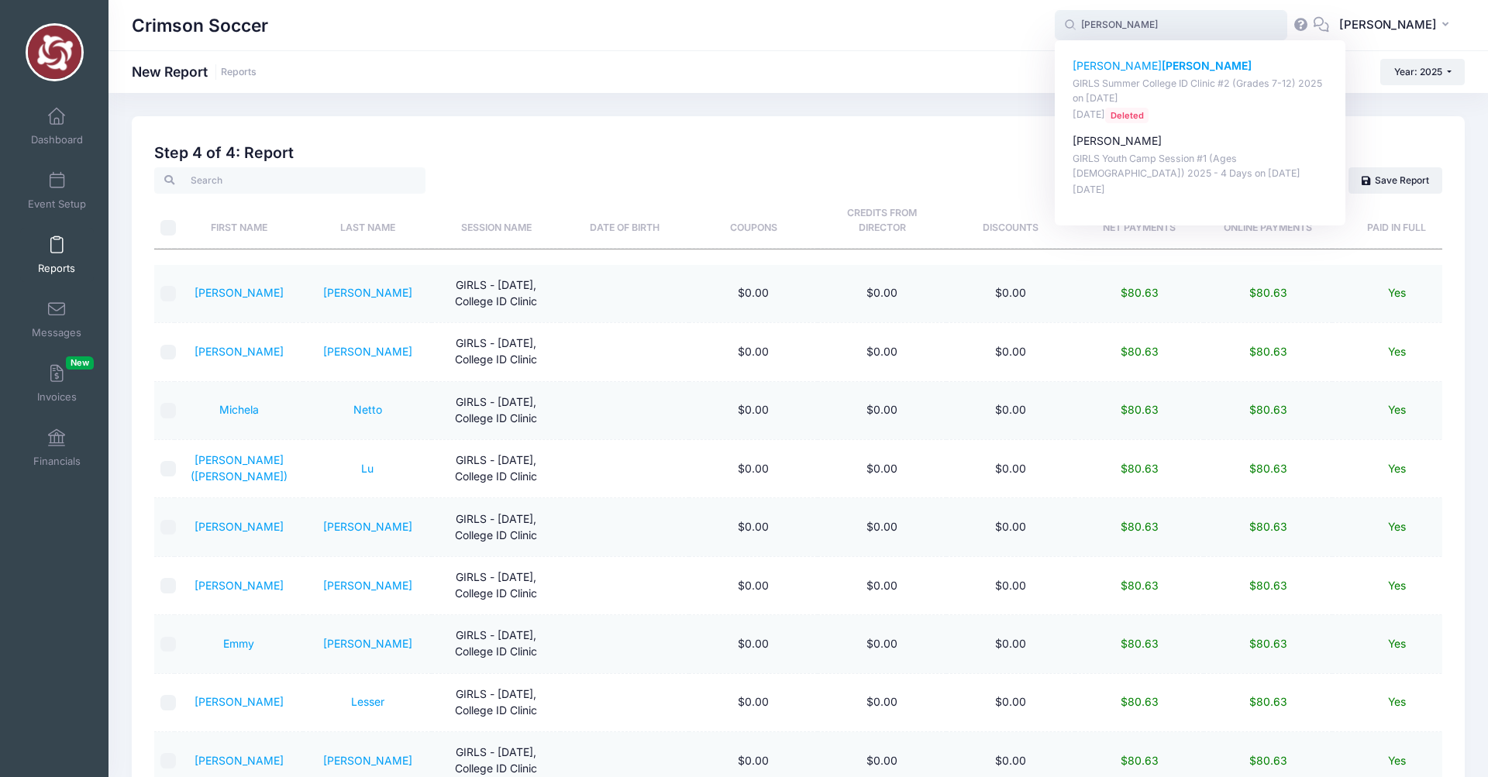
click at [1146, 95] on p "GIRLS Summer College ID Clinic #2 (Grades 7-12) 2025 on Jul-28, 2025" at bounding box center [1201, 91] width 256 height 29
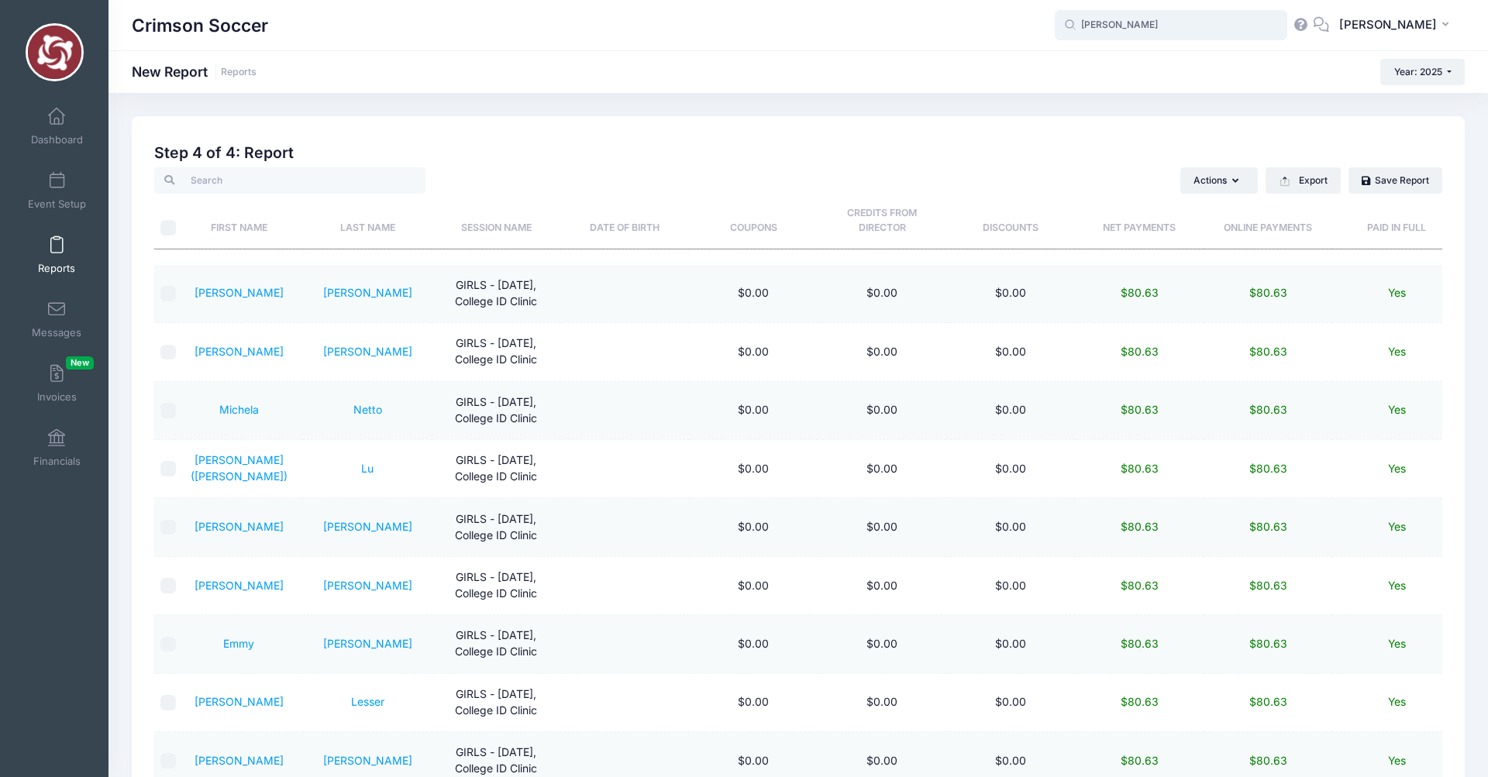
type input "Emily Zhu (GIRLS Summer College ID Clinic #2 (Grades 7-12) 2025, Jul-28, 2025)"
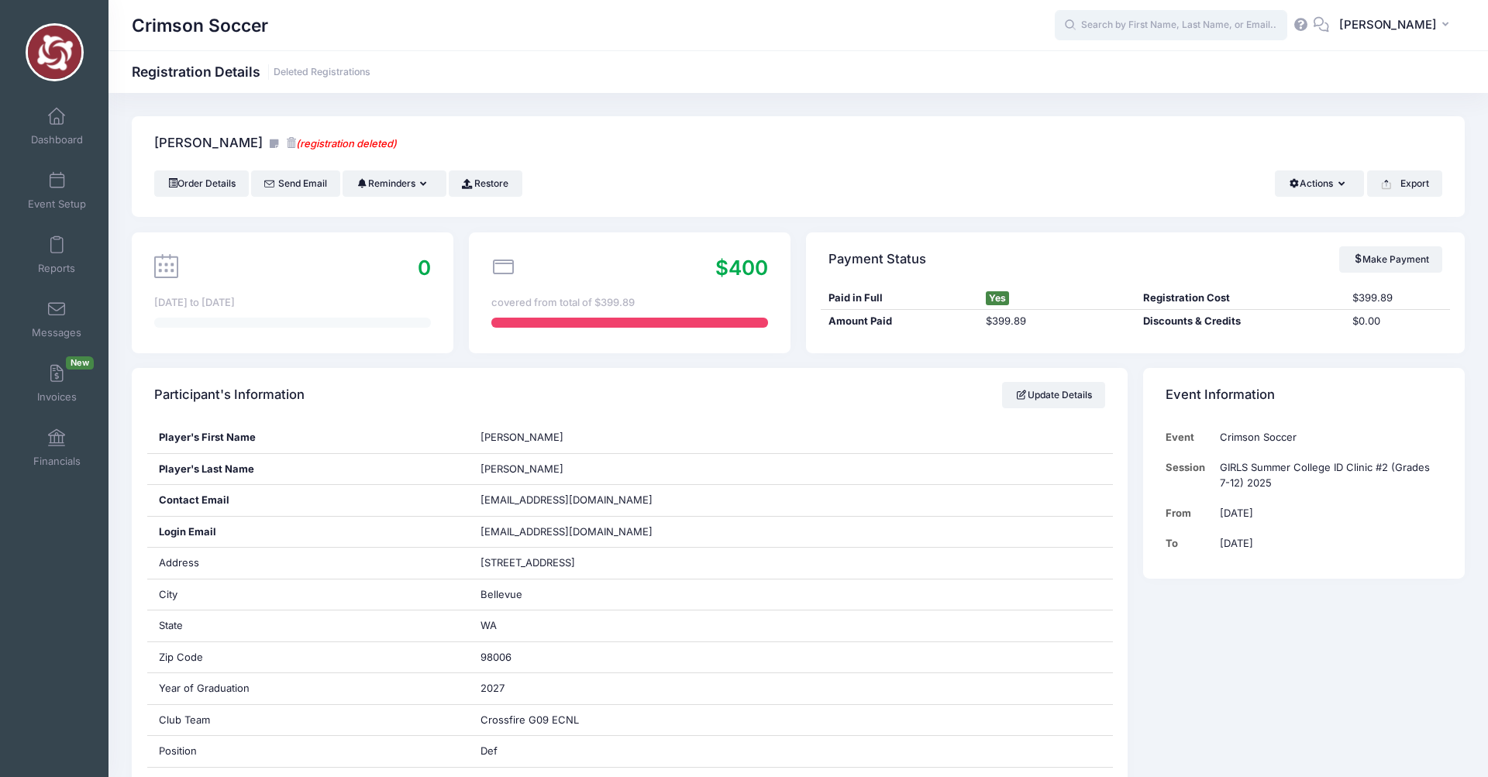
click at [1153, 21] on input "text" at bounding box center [1171, 25] width 233 height 31
click at [1184, 65] on strong "Golden" at bounding box center [1203, 65] width 38 height 13
type input "London Golden (GIRLS Summer College ID Clinic #3 (Grades 7-12) 2025, Jul-31, 20…"
click at [57, 243] on span at bounding box center [57, 245] width 0 height 17
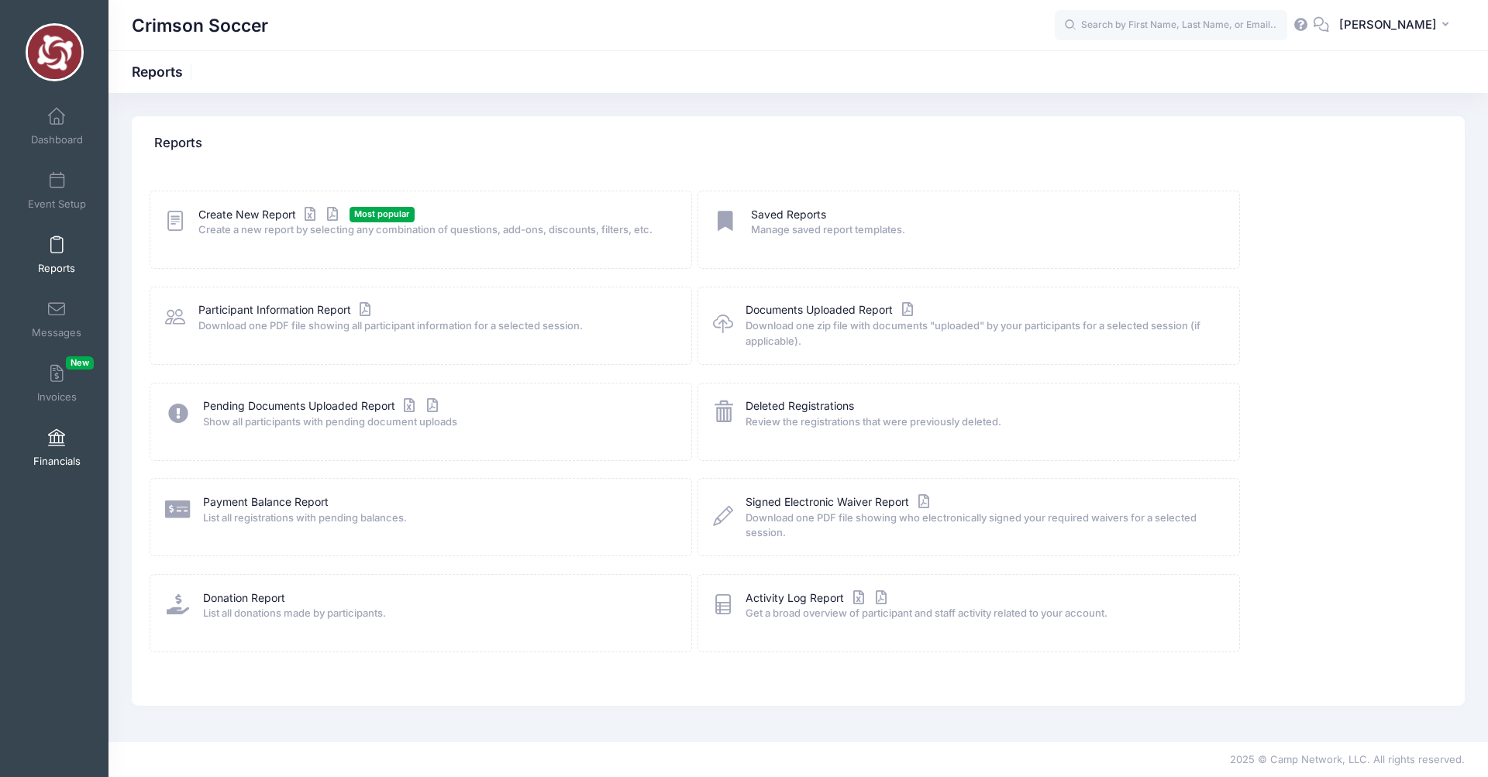
click at [57, 443] on span at bounding box center [57, 438] width 0 height 17
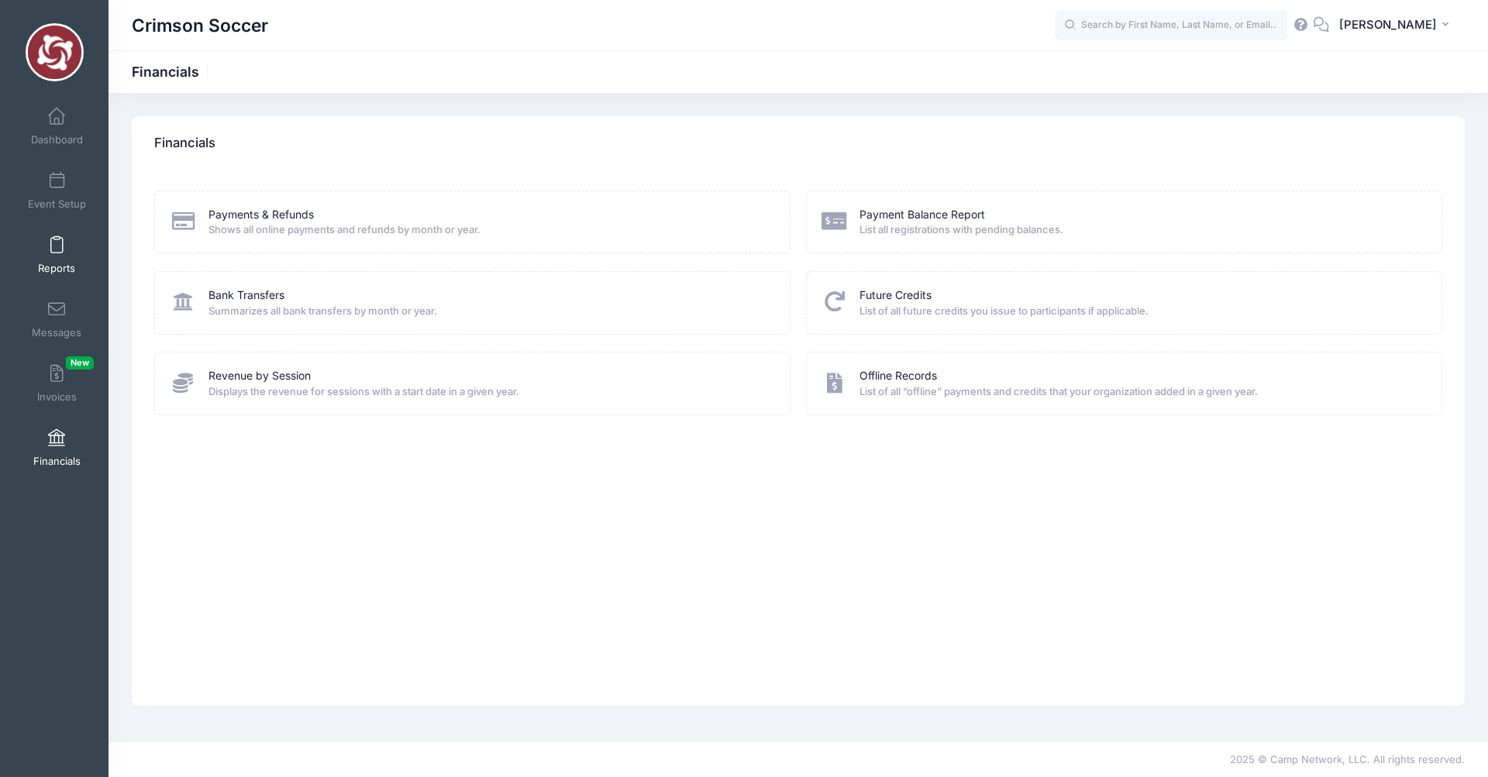
click at [57, 246] on span at bounding box center [57, 245] width 0 height 17
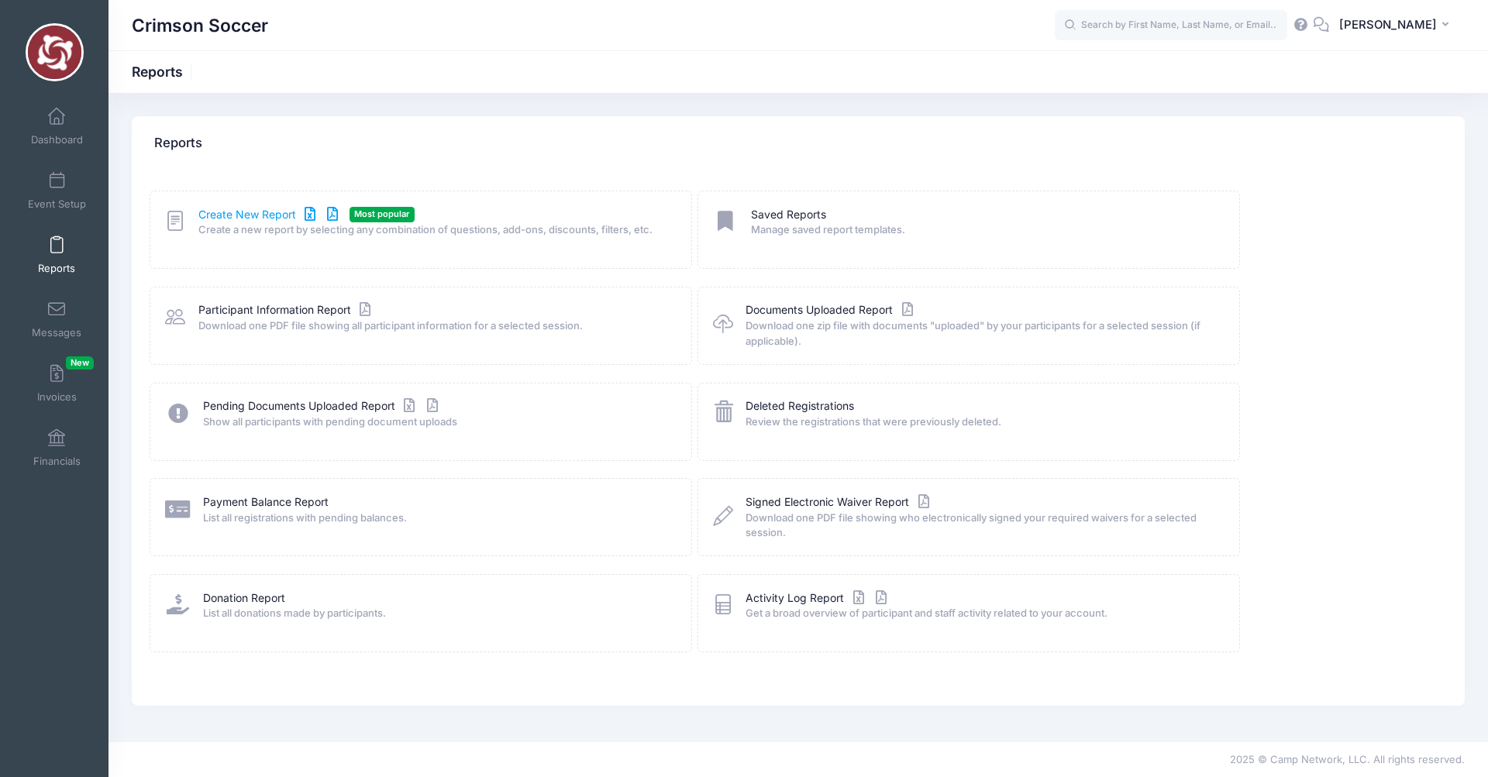
click at [253, 210] on link "Create New Report" at bounding box center [270, 215] width 144 height 16
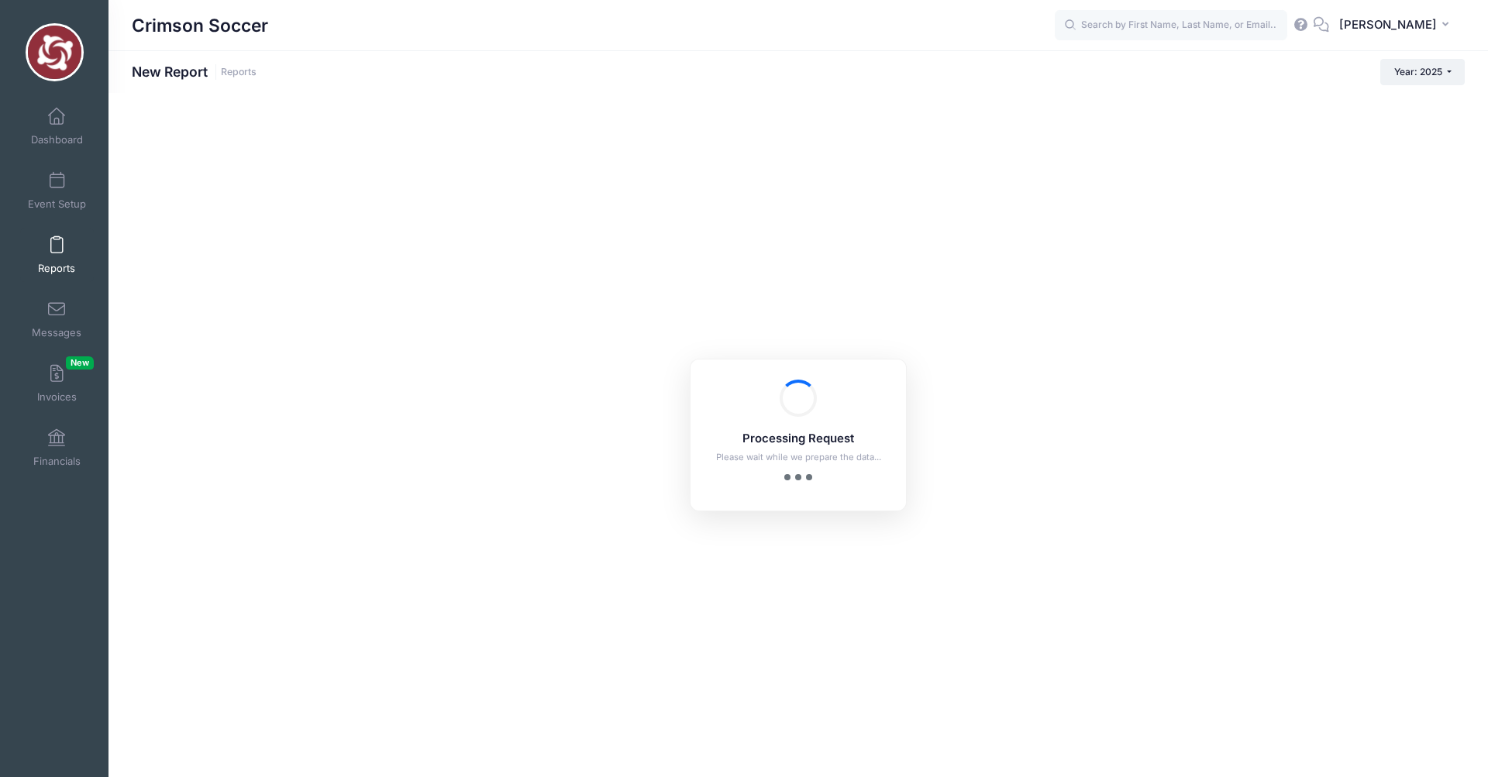
checkbox input "true"
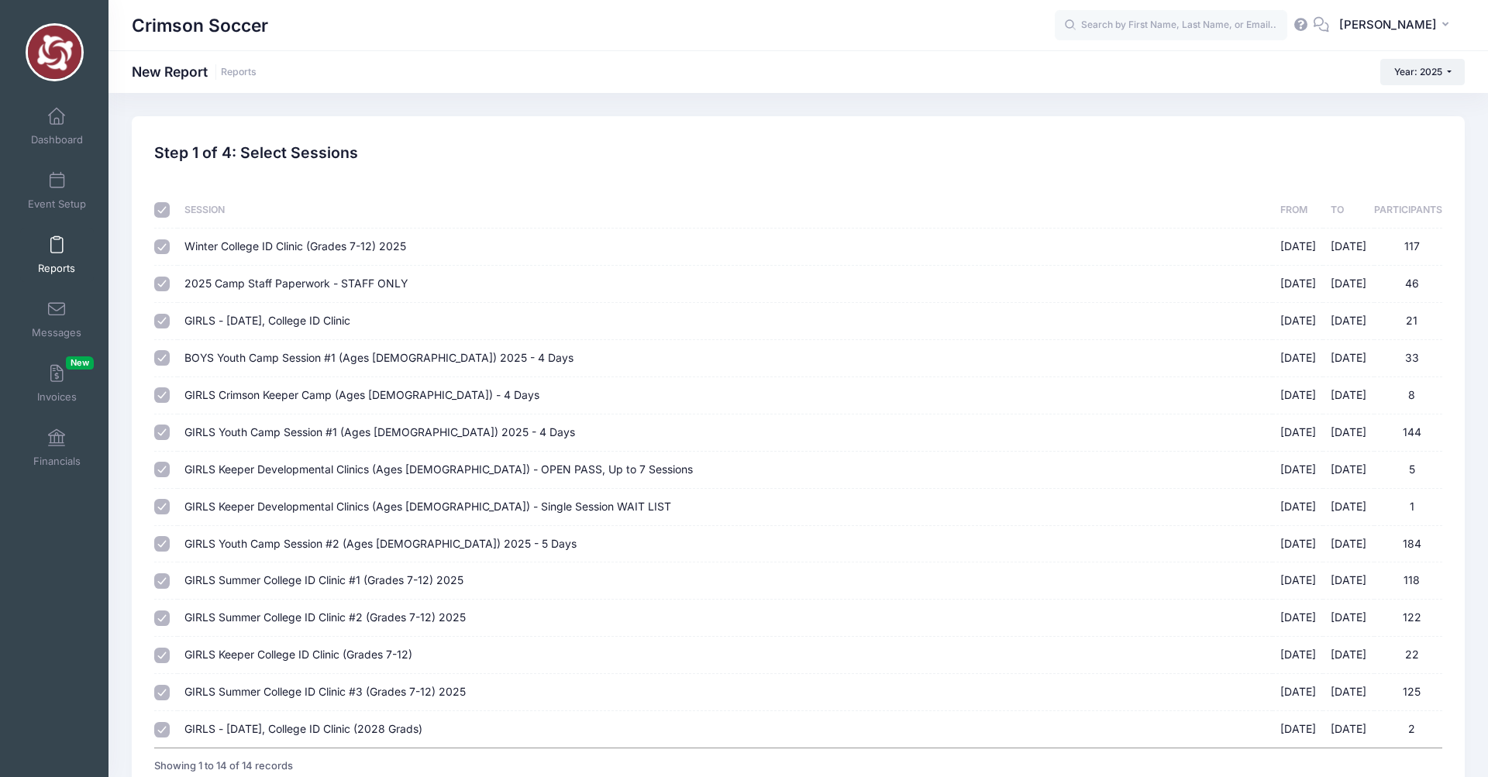
click at [163, 243] on input "Winter College ID Clinic (Grades 7-12) 2025 [DATE] - [DATE] 117" at bounding box center [162, 248] width 16 height 16
checkbox input "false"
click at [160, 288] on input "2025 Camp Staff Paperwork - STAFF ONLY 05/01/2025 - 08/01/2025 46" at bounding box center [162, 285] width 16 height 16
checkbox input "false"
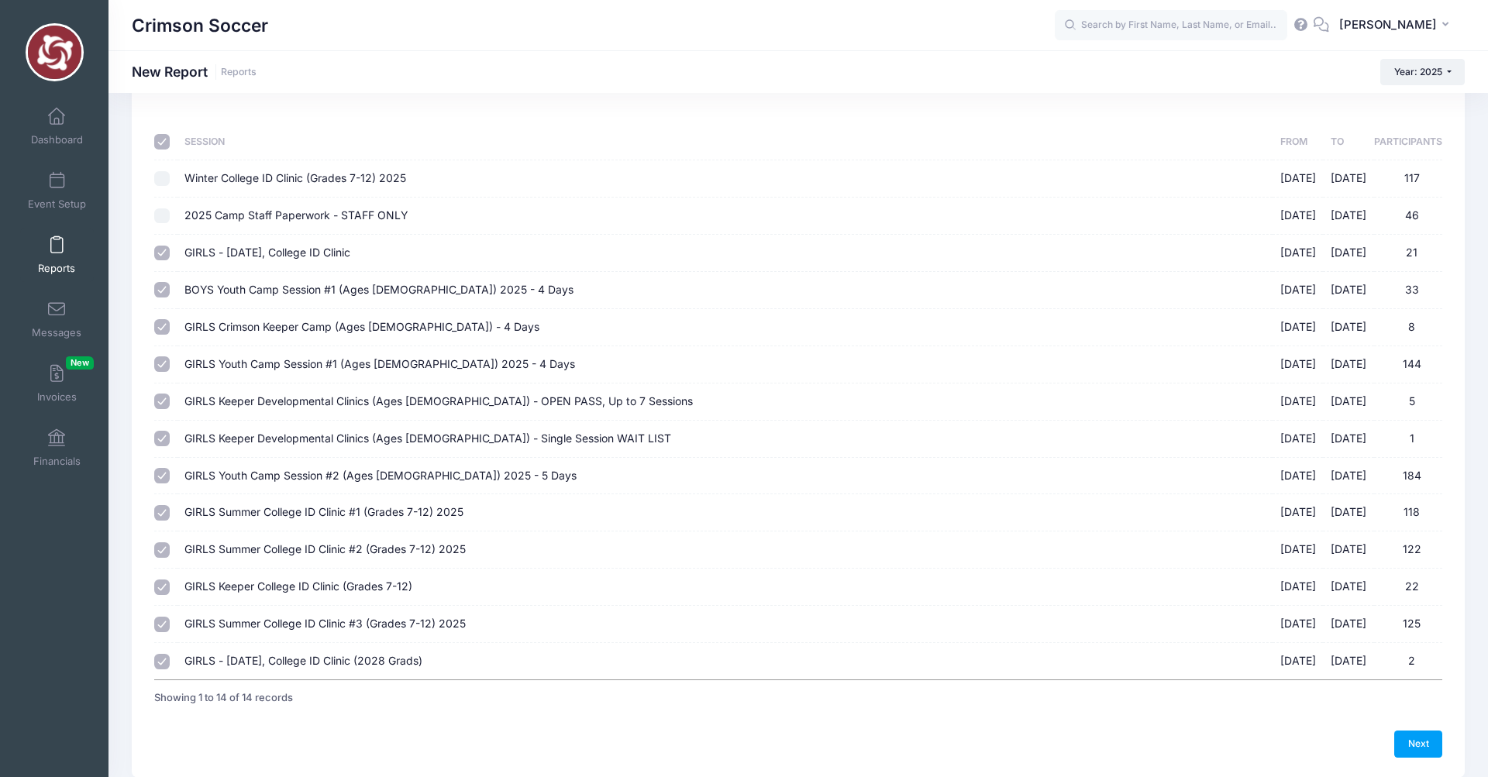
scroll to position [127, 0]
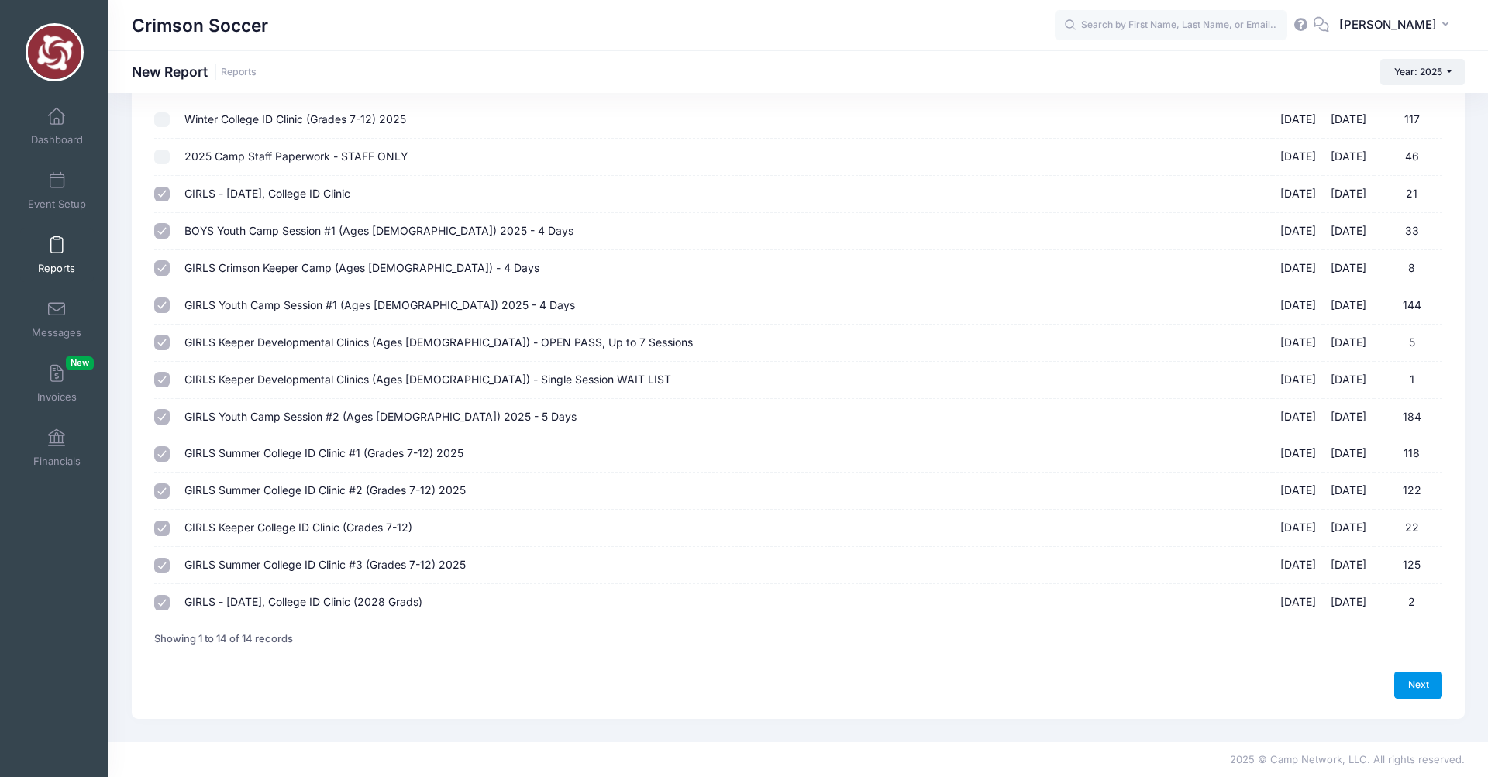
click at [1419, 685] on link "Next" at bounding box center [1419, 685] width 48 height 26
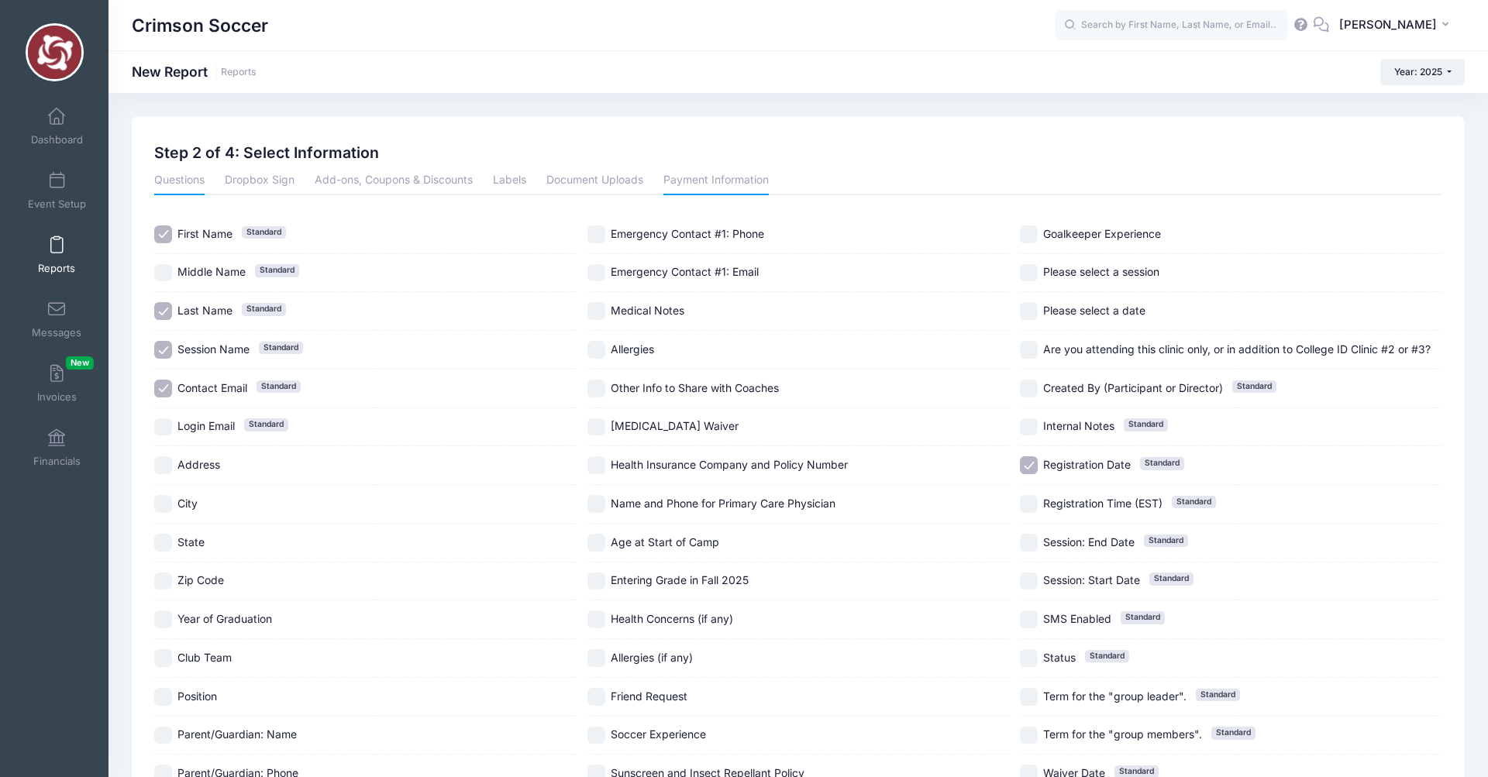
click at [690, 174] on link "Payment Information" at bounding box center [716, 181] width 105 height 28
